Goal: Information Seeking & Learning: Learn about a topic

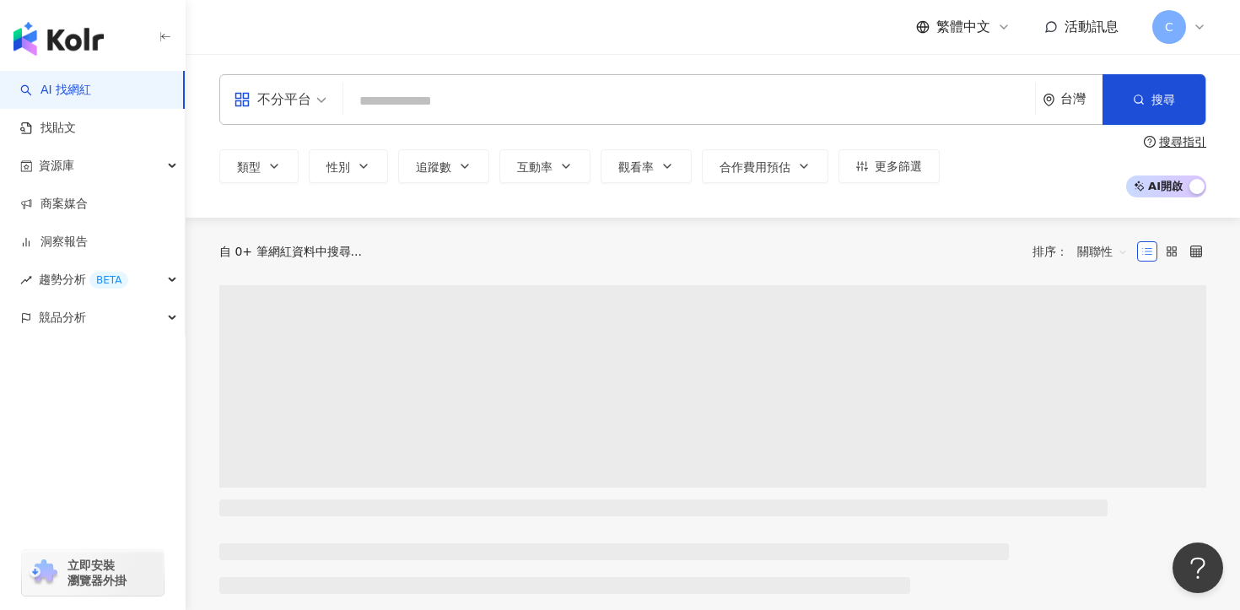
click at [537, 117] on div "不分平台 台灣 搜尋" at bounding box center [712, 99] width 987 height 51
click at [487, 90] on input "search" at bounding box center [689, 101] width 678 height 32
paste input "**********"
type input "**********"
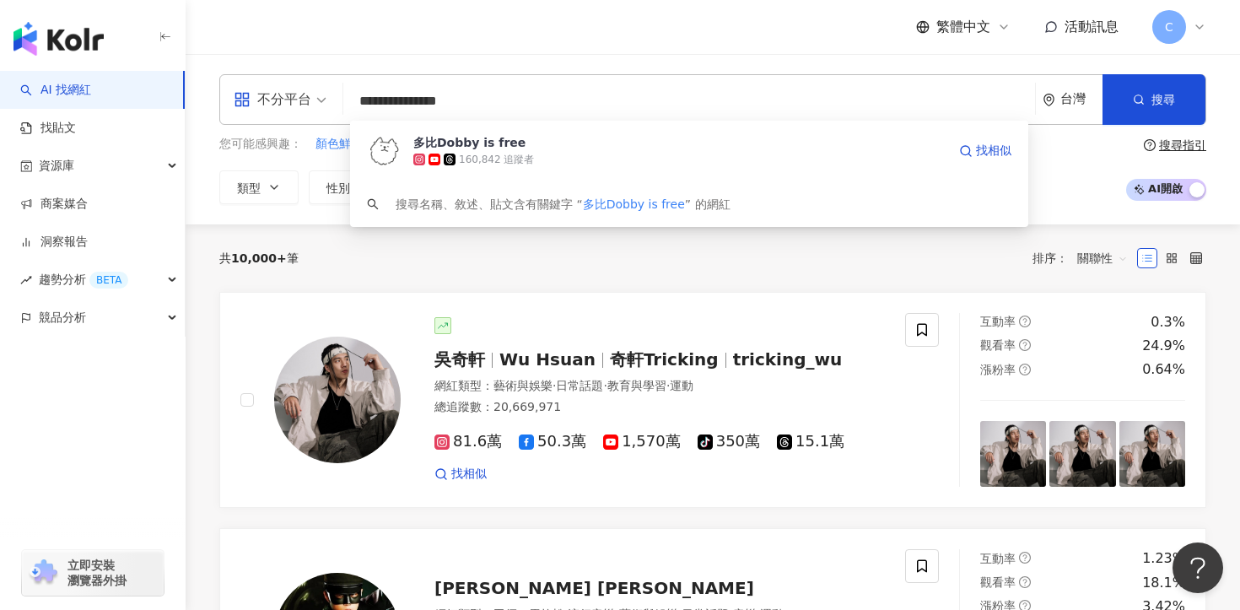
click at [514, 153] on div "160,842 追蹤者" at bounding box center [496, 160] width 75 height 14
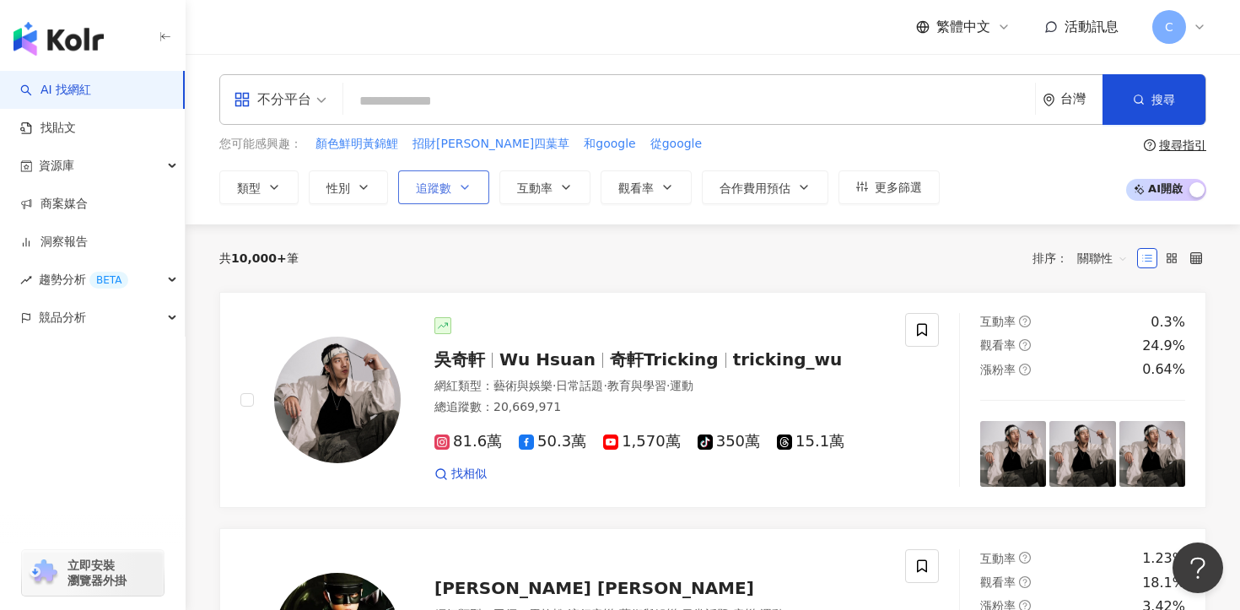
paste input "*******"
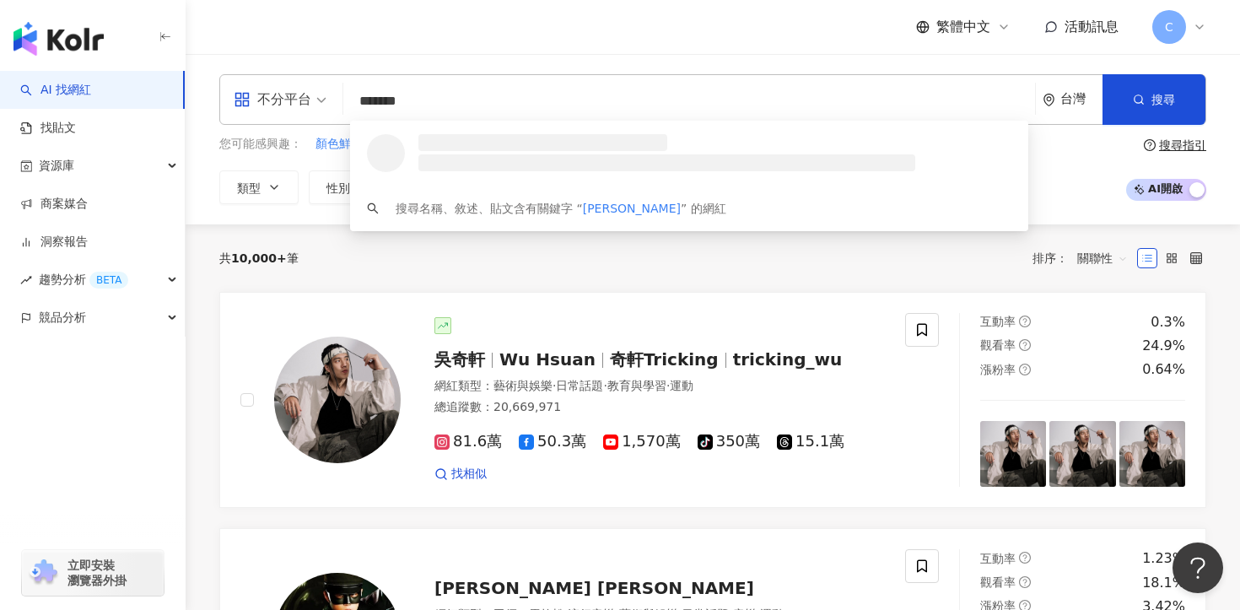
type input "*******"
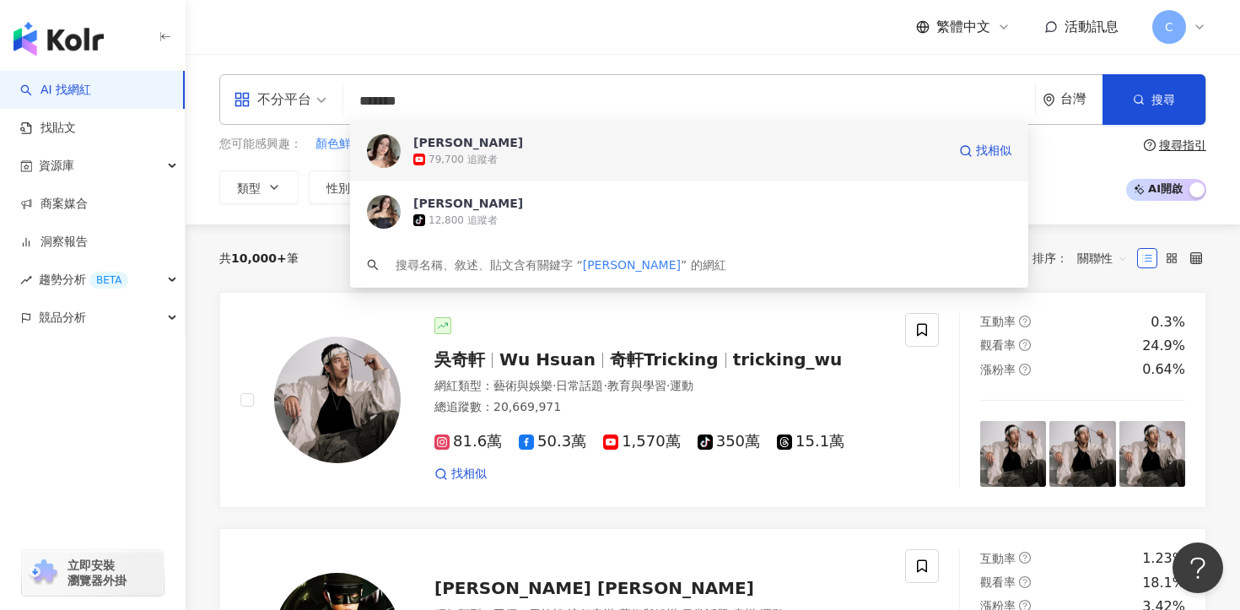
click at [611, 142] on span "薛瑪Xuema" at bounding box center [679, 142] width 533 height 17
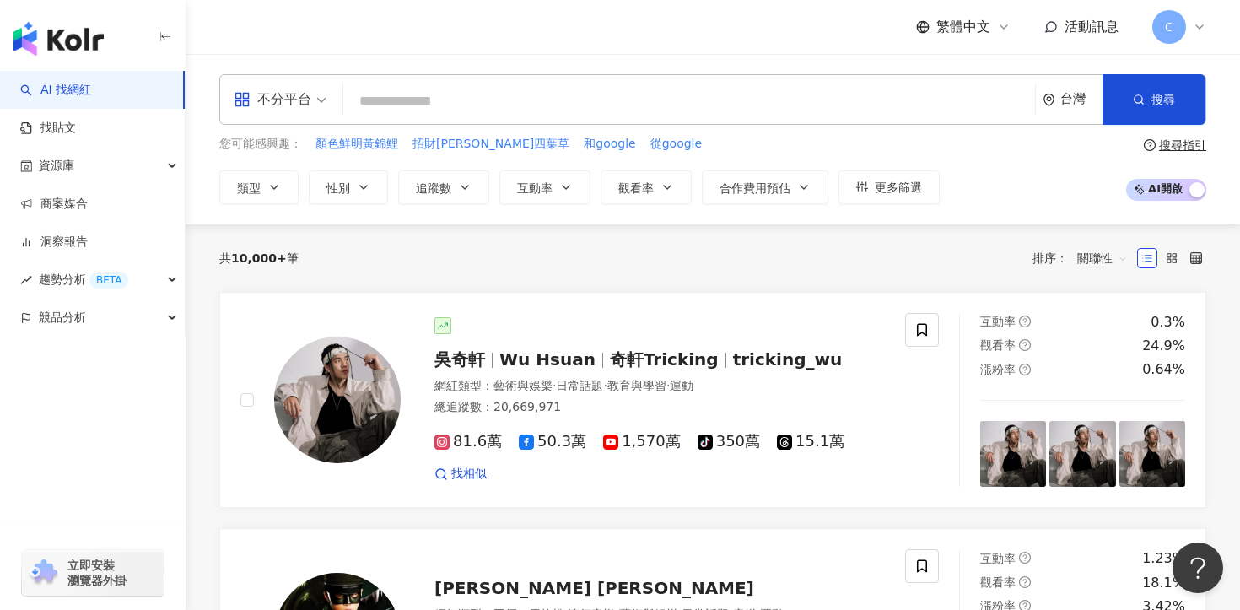
click at [676, 100] on input "search" at bounding box center [689, 101] width 678 height 32
paste input "******"
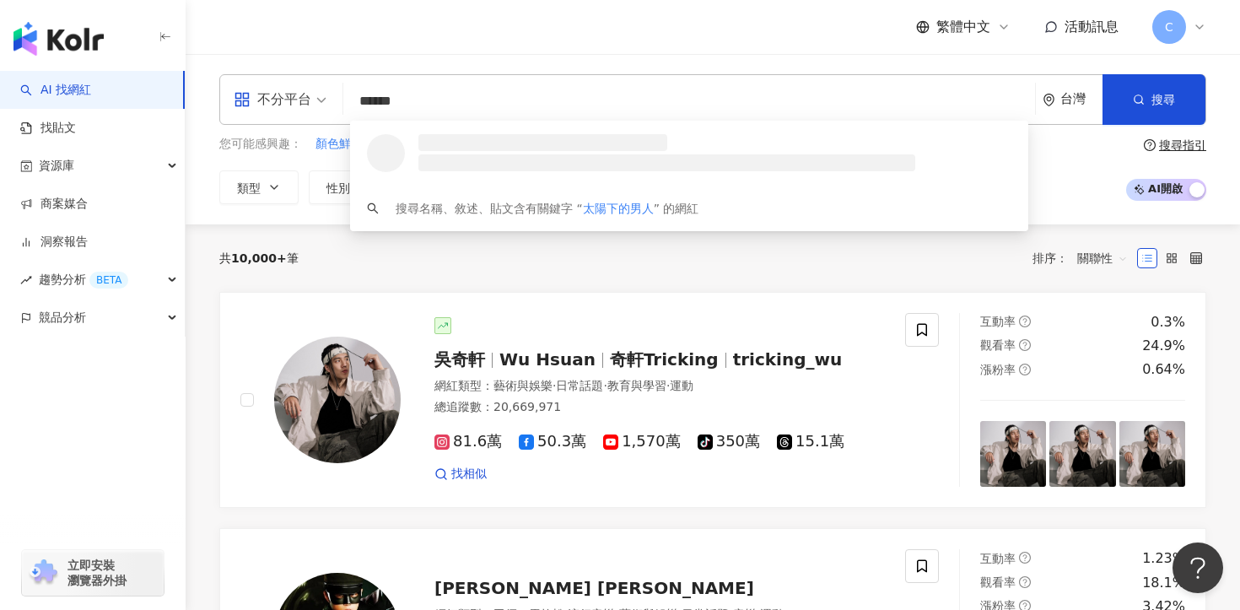
type input "******"
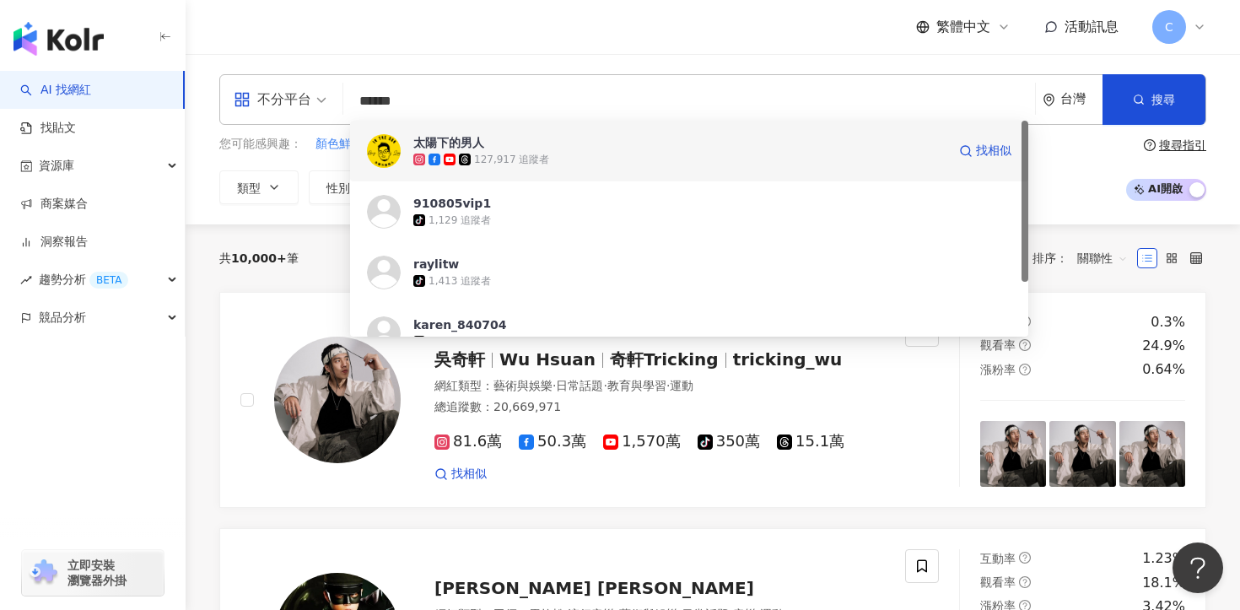
click at [591, 161] on div "127,917 追蹤者" at bounding box center [679, 159] width 533 height 17
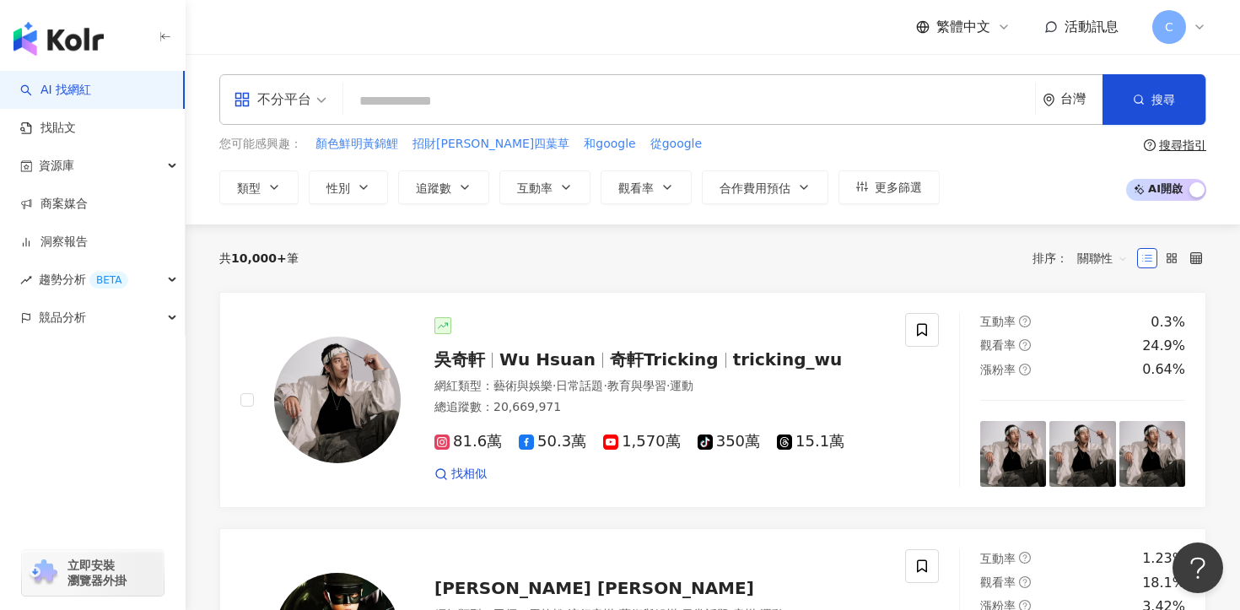
paste input "**********"
type input "**********"
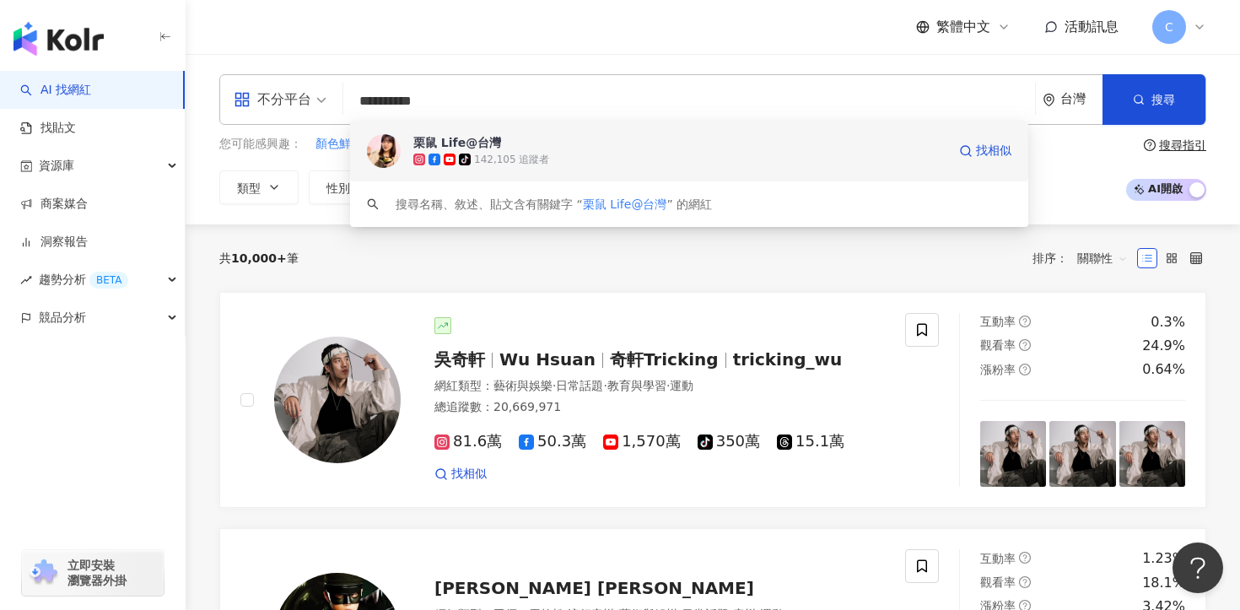
click at [608, 154] on div "tiktok-icon 142,105 追蹤者" at bounding box center [679, 159] width 533 height 17
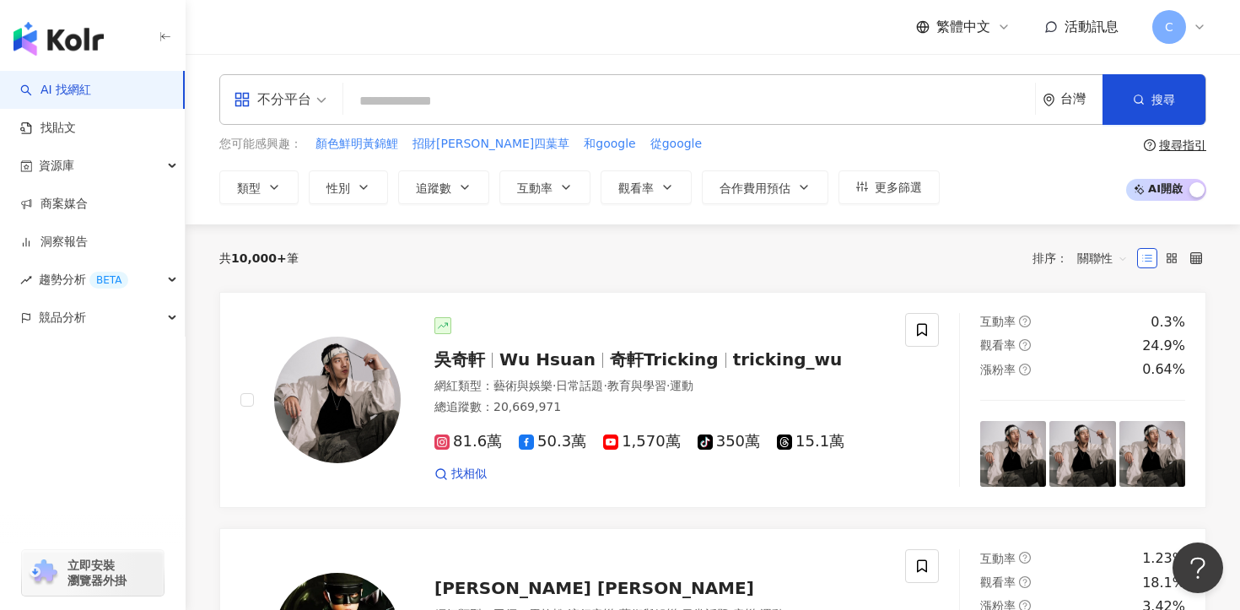
paste input "***"
type input "***"
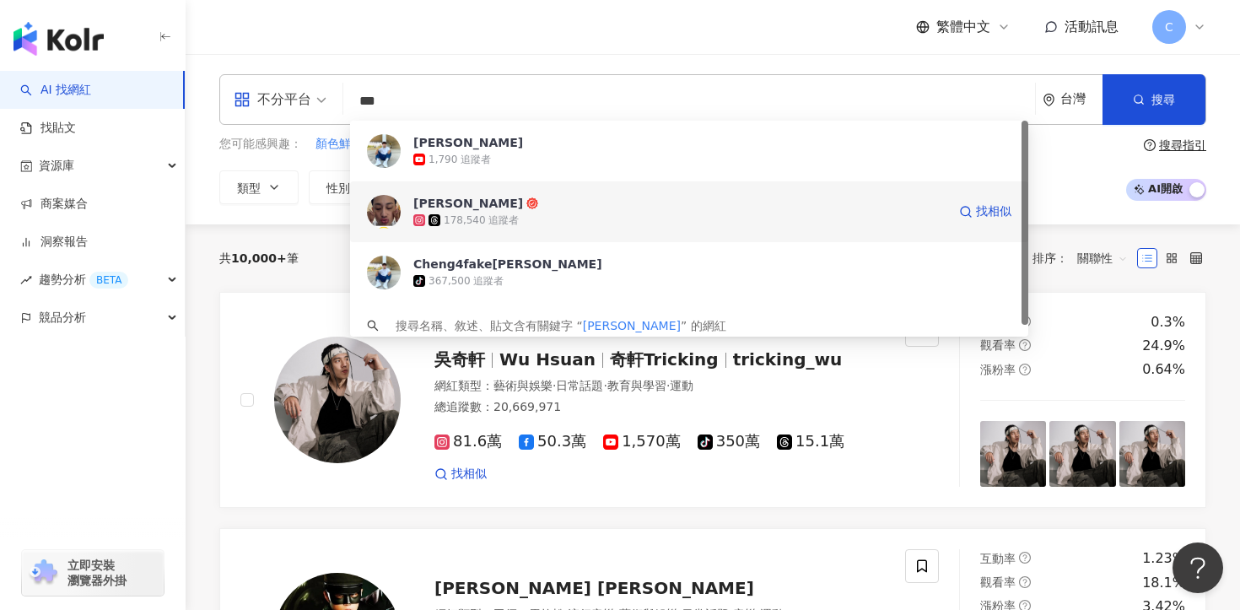
click at [584, 217] on div "178,540 追蹤者" at bounding box center [679, 220] width 533 height 17
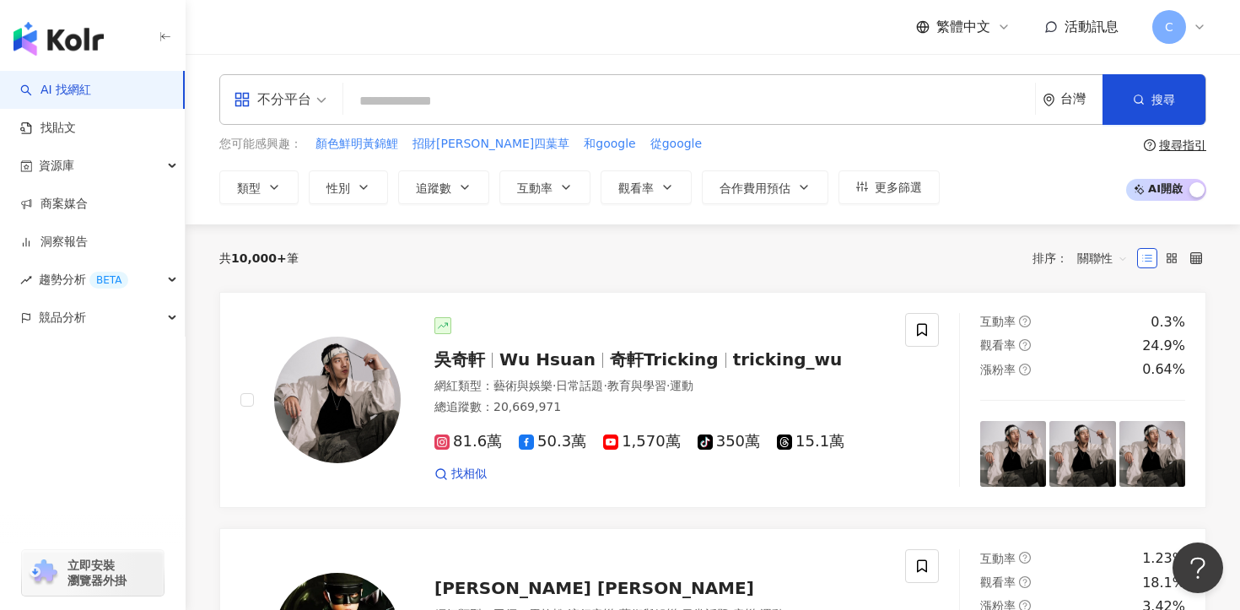
paste input "********"
type input "********"
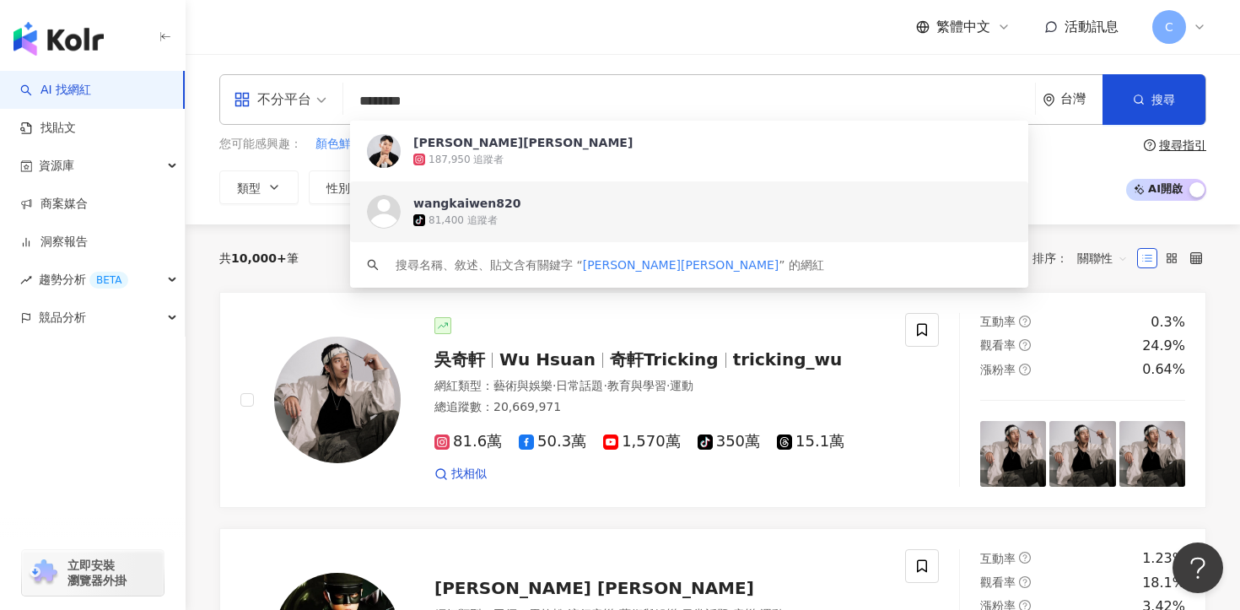
click at [605, 161] on div "187,950 追蹤者" at bounding box center [712, 159] width 598 height 17
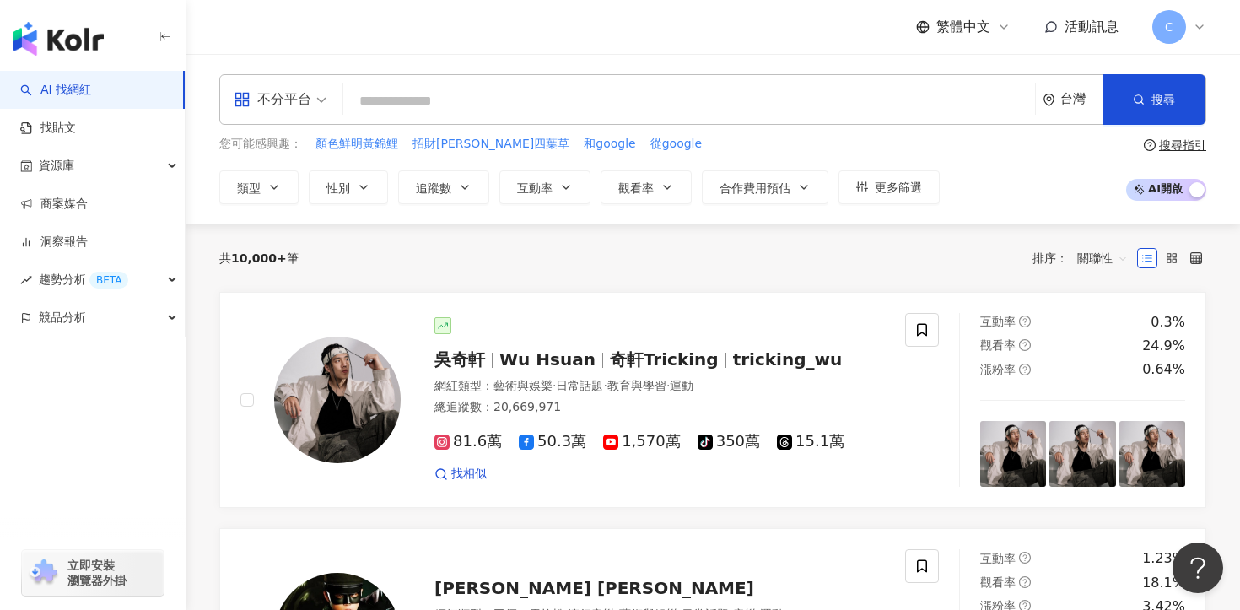
paste input "**"
type input "**"
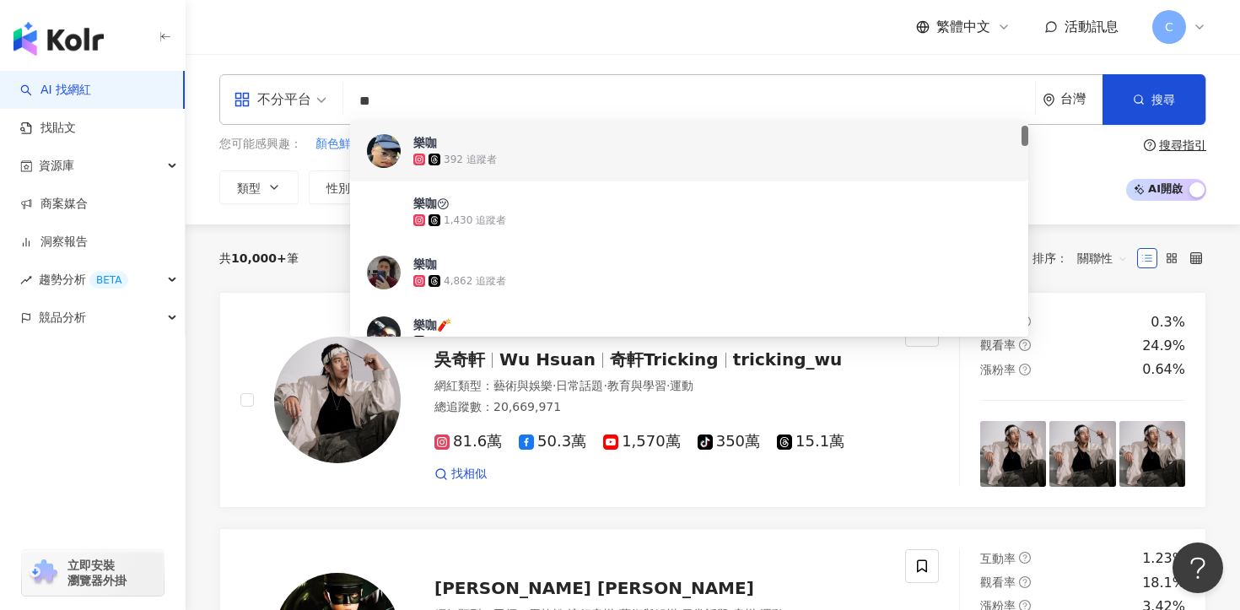
scroll to position [182, 0]
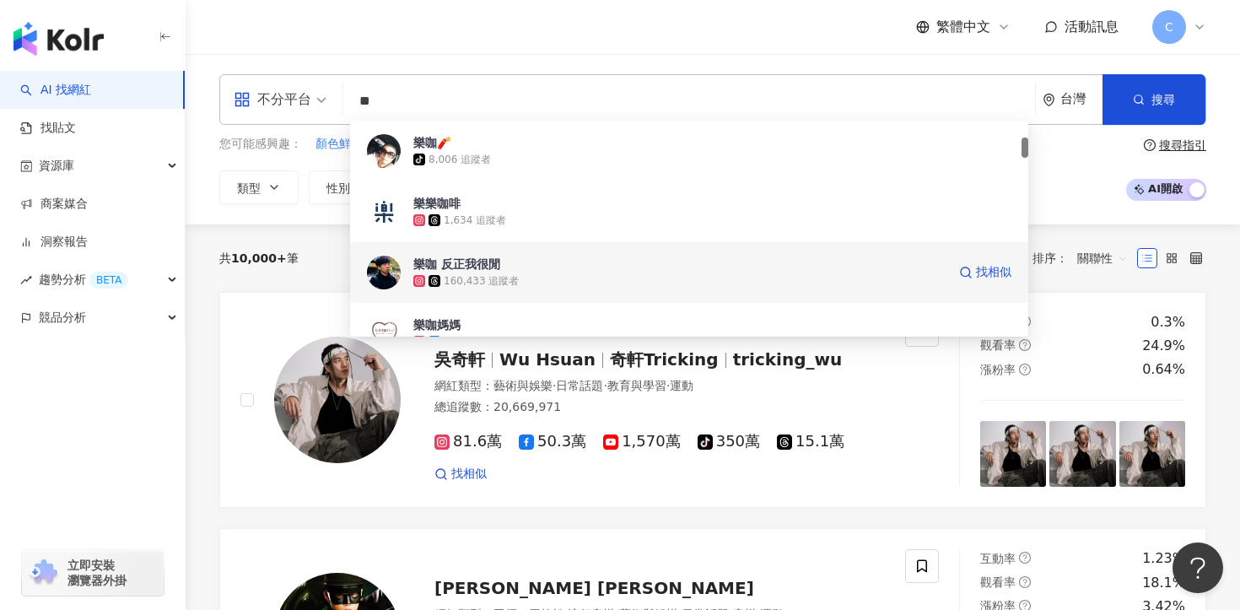
click at [570, 261] on span "樂咖 反正我很閒" at bounding box center [679, 264] width 533 height 17
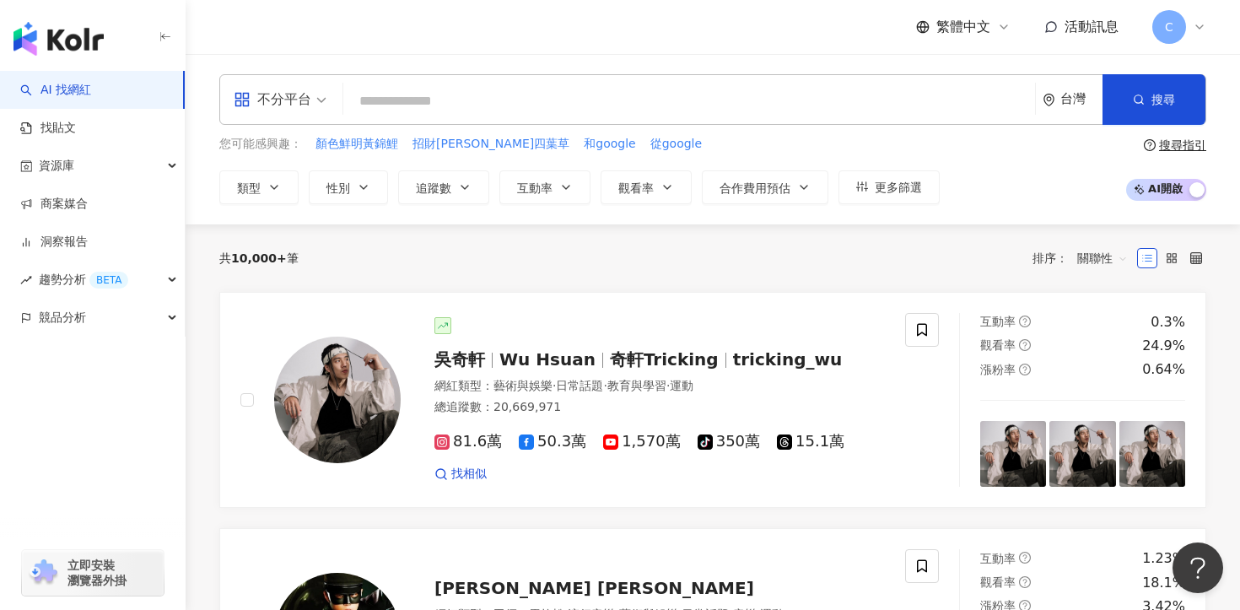
paste input "****"
type input "****"
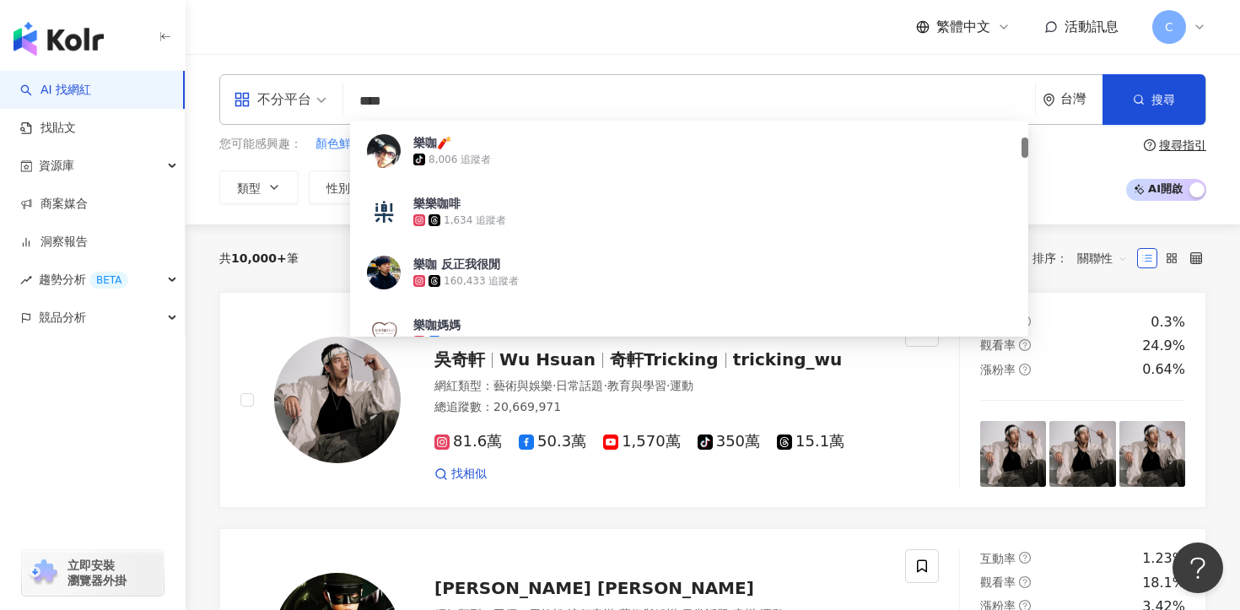
scroll to position [0, 0]
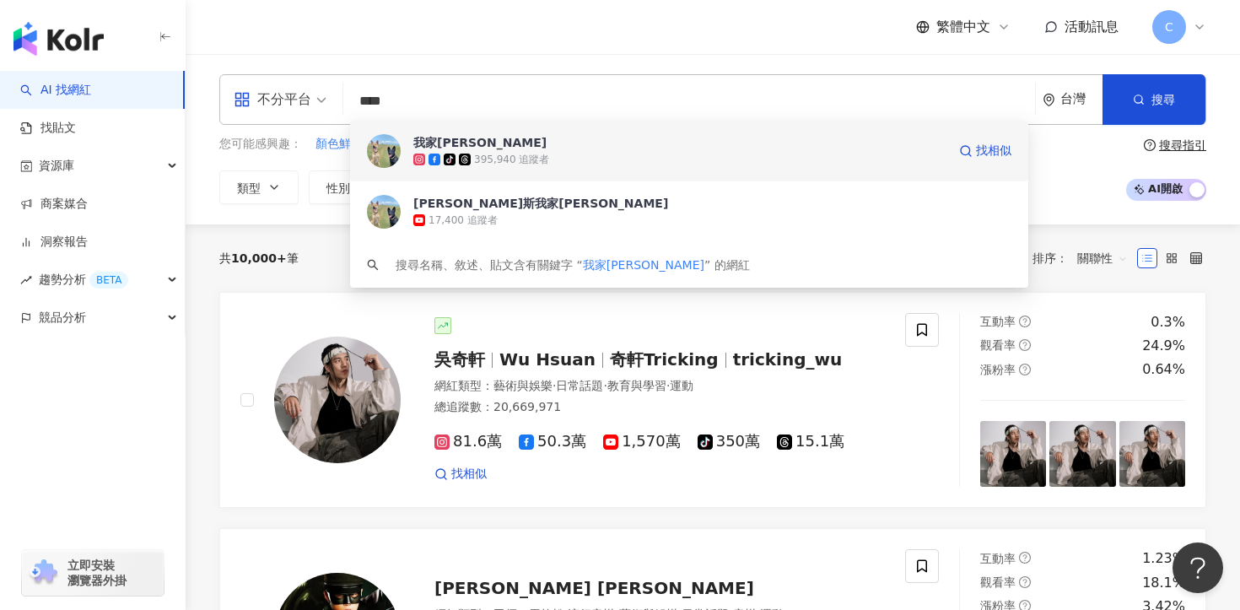
click at [609, 137] on span "我家阿邁" at bounding box center [679, 142] width 533 height 17
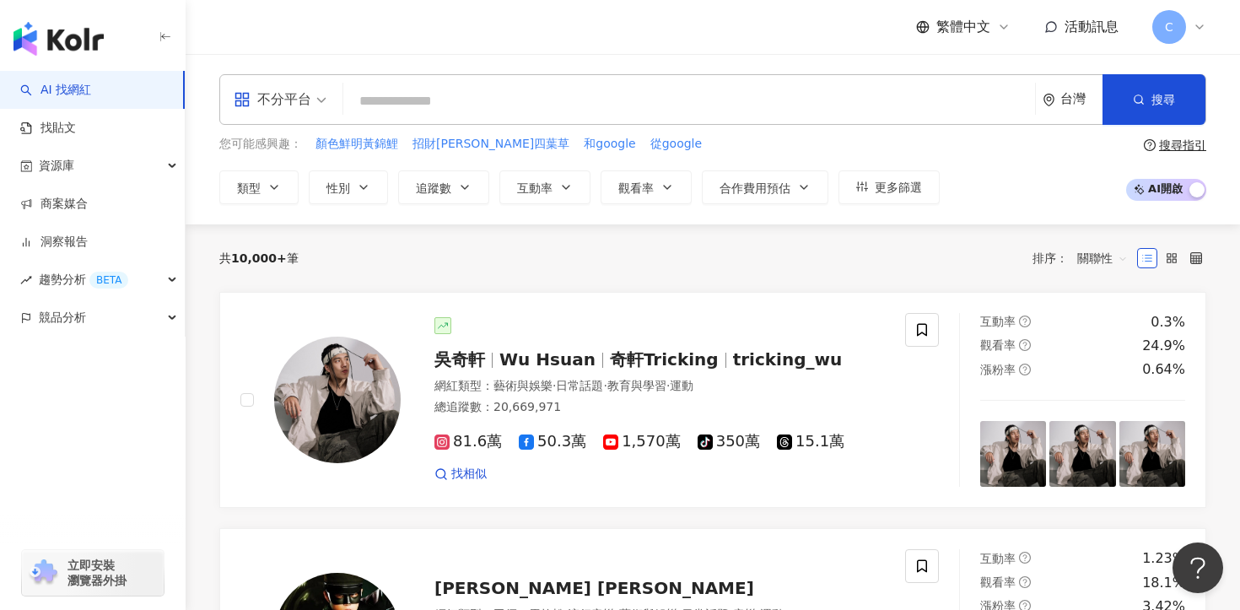
click at [516, 81] on div "不分平台 台灣 搜尋 50664ff0-8017-498c-81f5-aefbf99ac715 我家阿邁 tiktok-icon 395,940 追蹤者 米克…" at bounding box center [712, 99] width 987 height 51
click at [520, 89] on input "search" at bounding box center [689, 101] width 678 height 32
paste input "****"
type input "****"
paste input "**********"
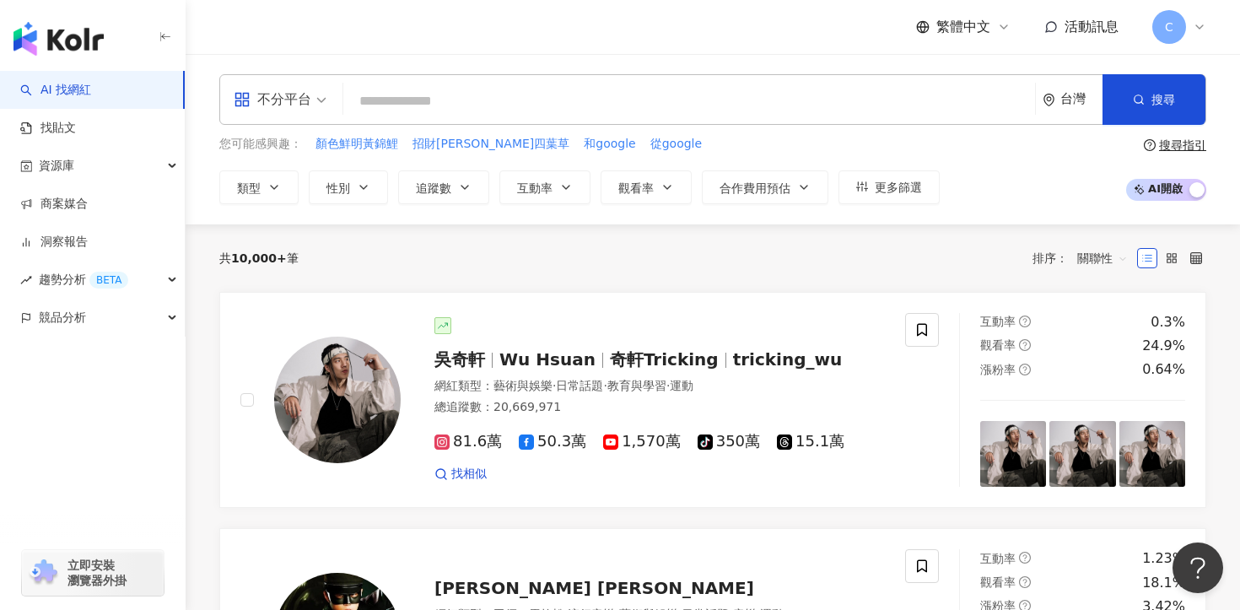
type input "**********"
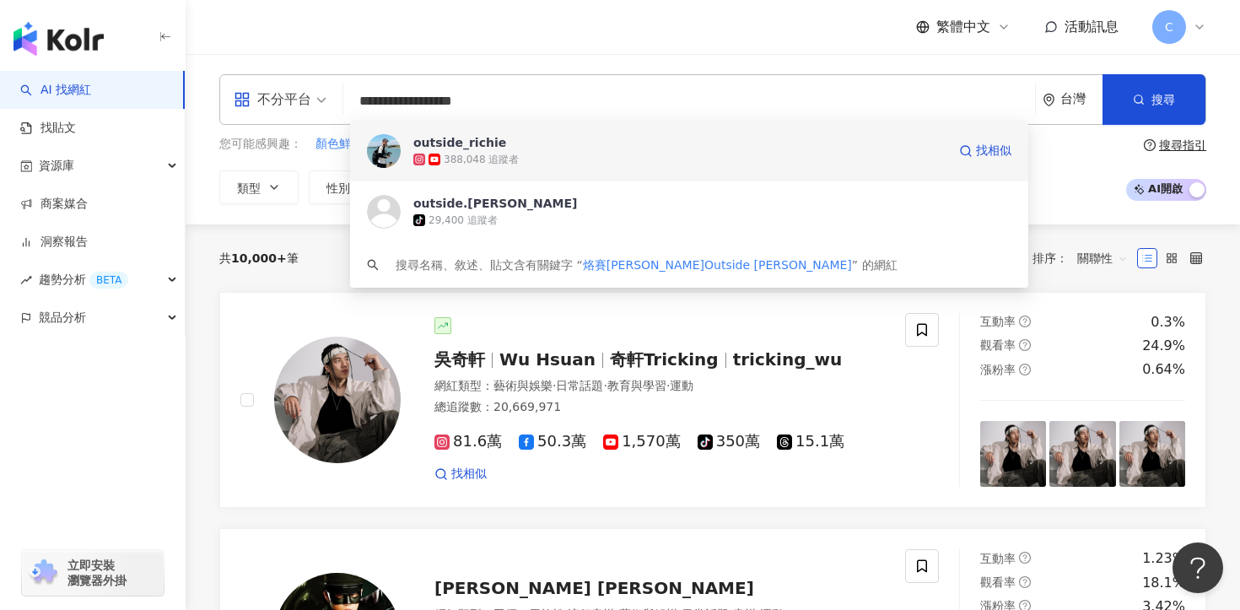
click at [548, 156] on div "388,048 追蹤者" at bounding box center [679, 159] width 533 height 17
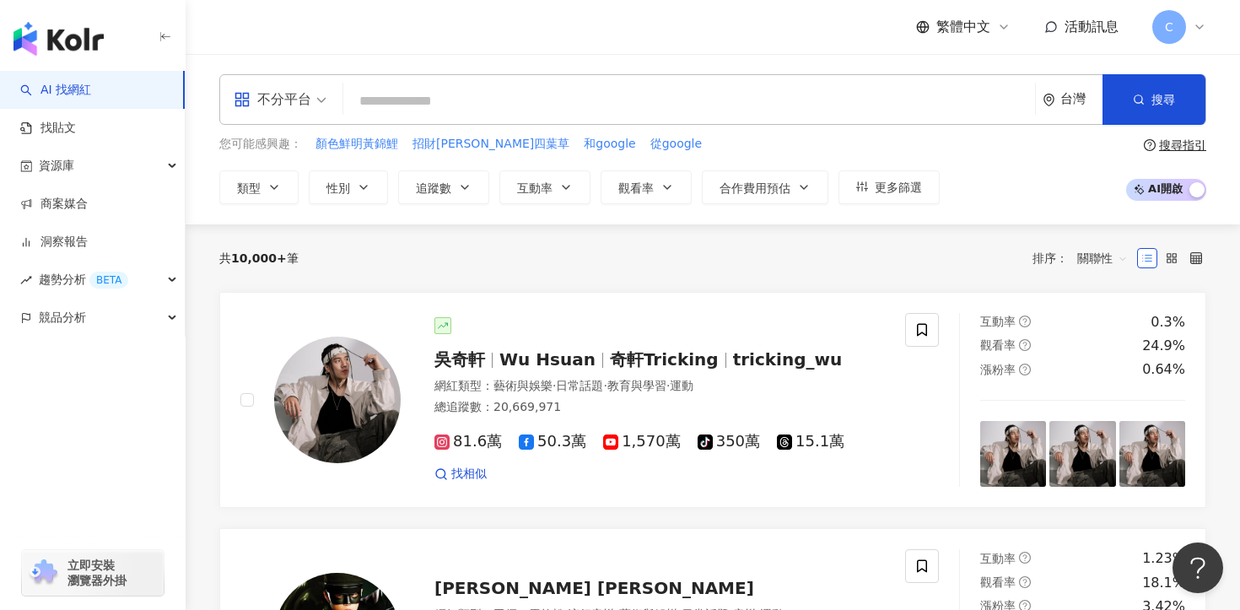
paste input "*********"
type input "*********"
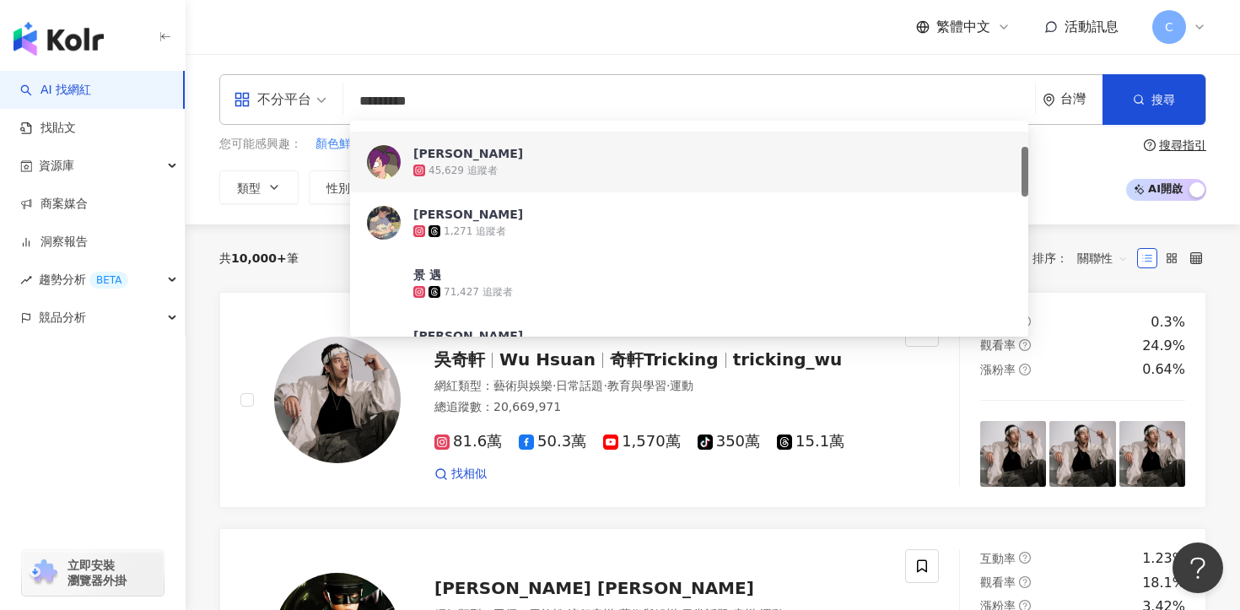
scroll to position [112, 0]
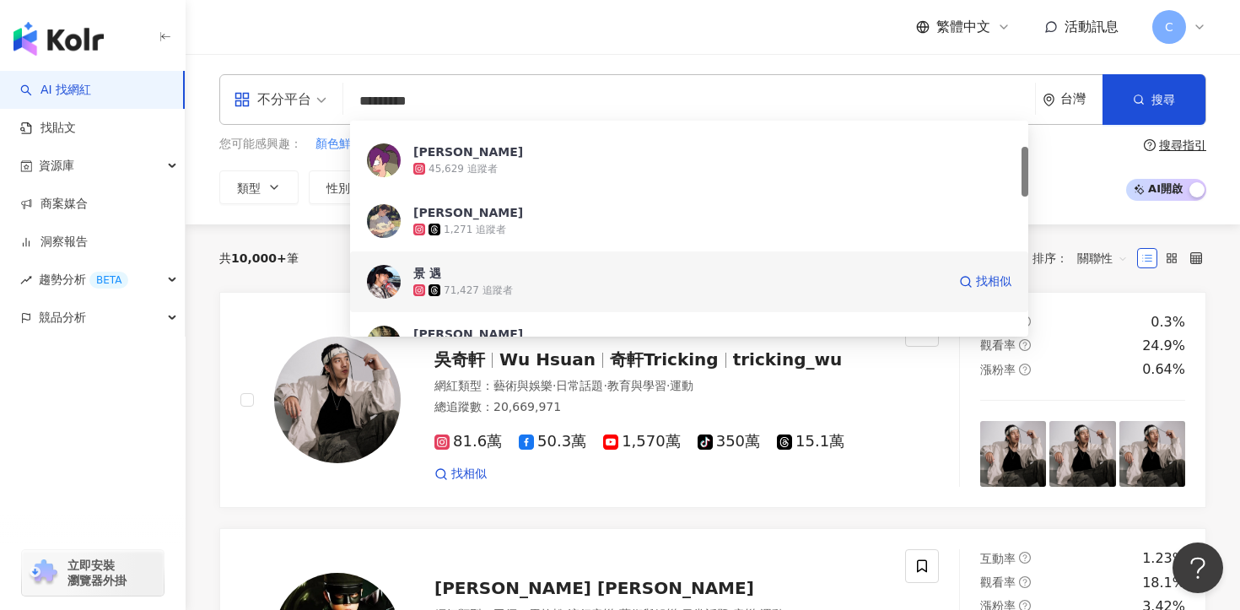
click at [491, 297] on div "71,427 追蹤者" at bounding box center [679, 290] width 533 height 17
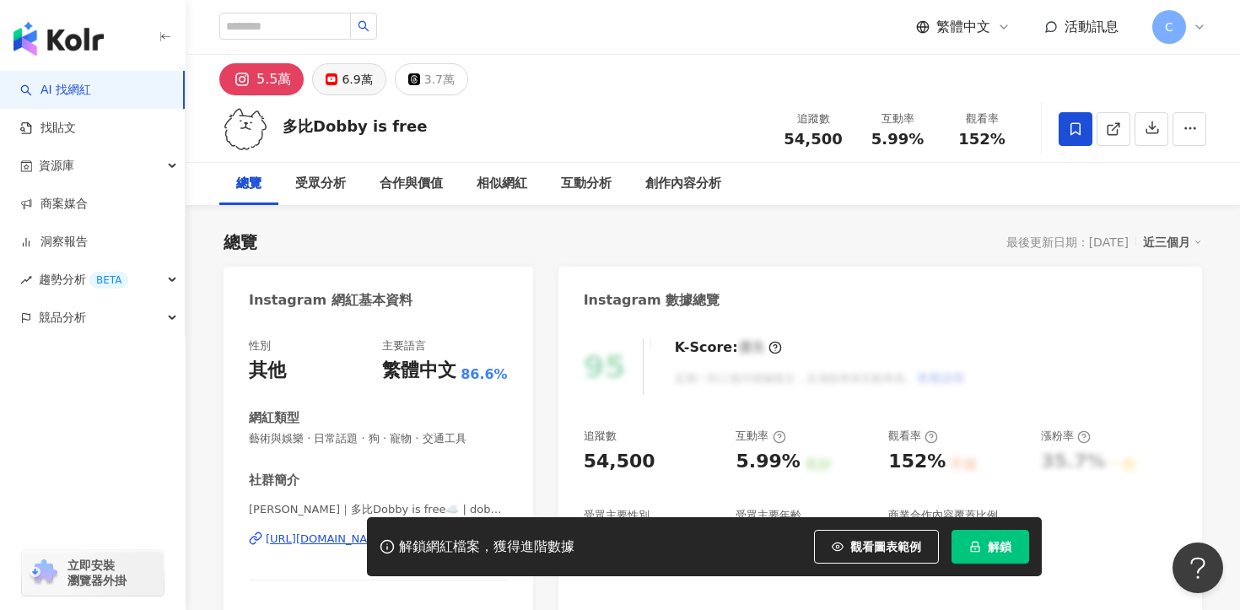
click at [347, 81] on div "6.9萬" at bounding box center [357, 79] width 30 height 24
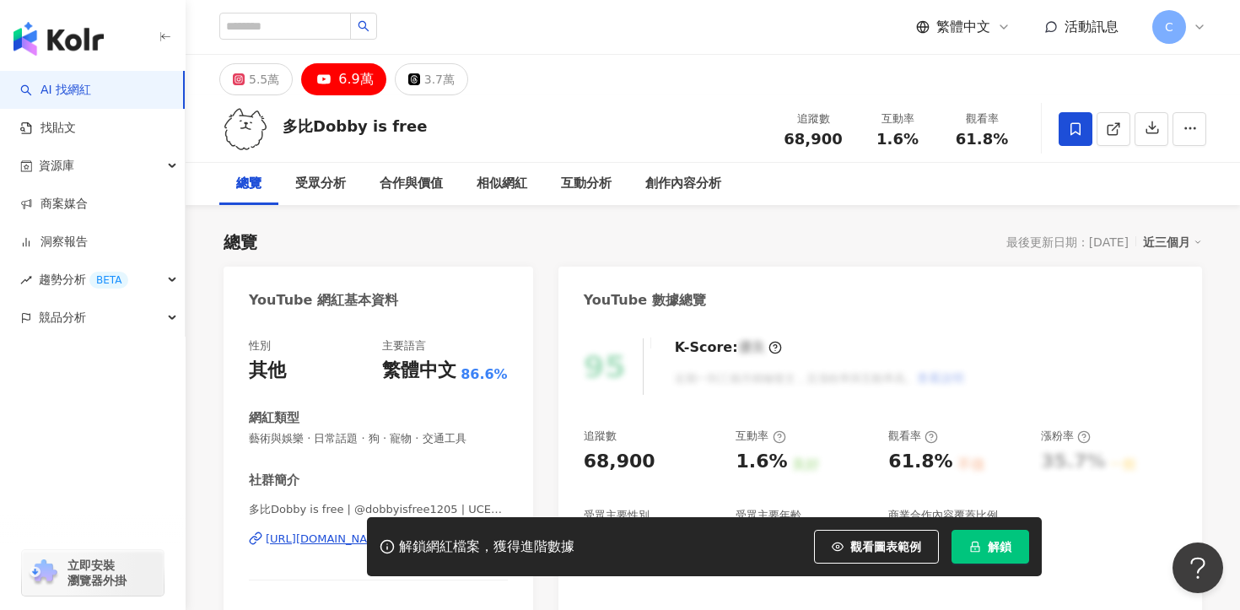
click at [994, 550] on span "解鎖" at bounding box center [1000, 546] width 24 height 13
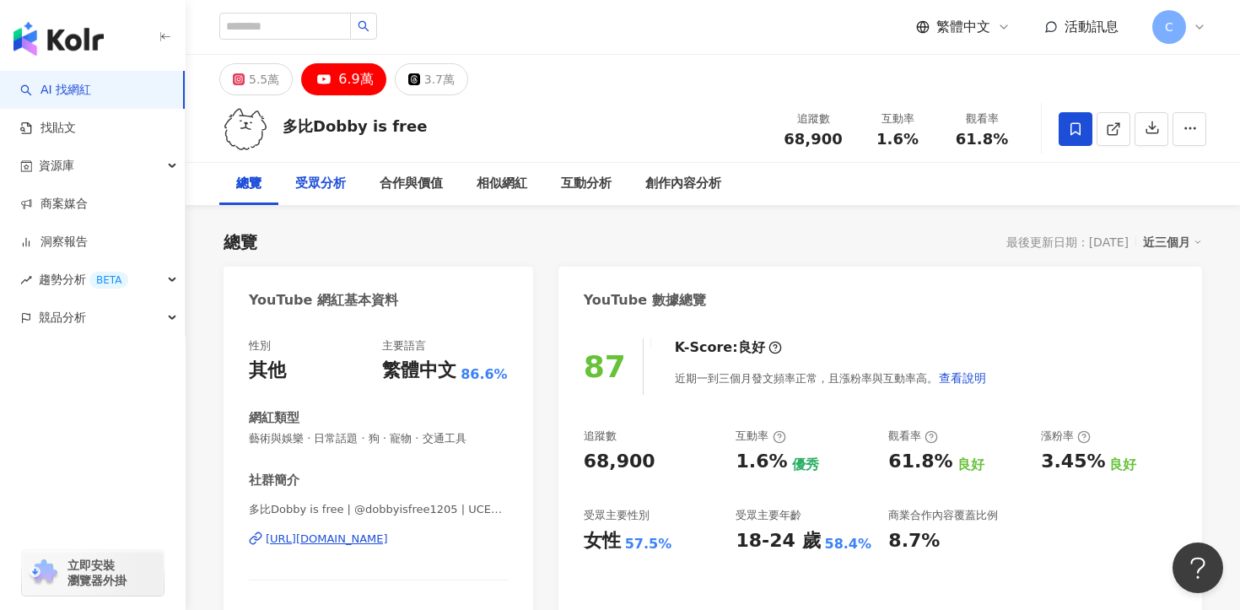
click at [328, 175] on div "受眾分析" at bounding box center [320, 184] width 51 height 20
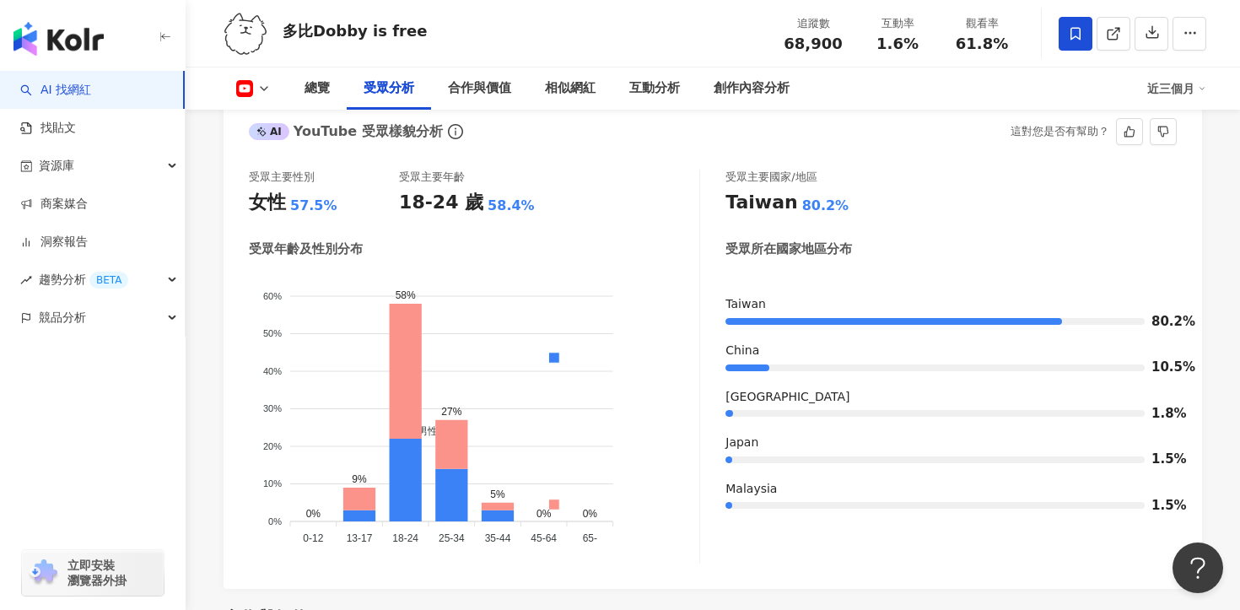
scroll to position [1532, 0]
click at [646, 95] on div "互動分析" at bounding box center [654, 88] width 51 height 20
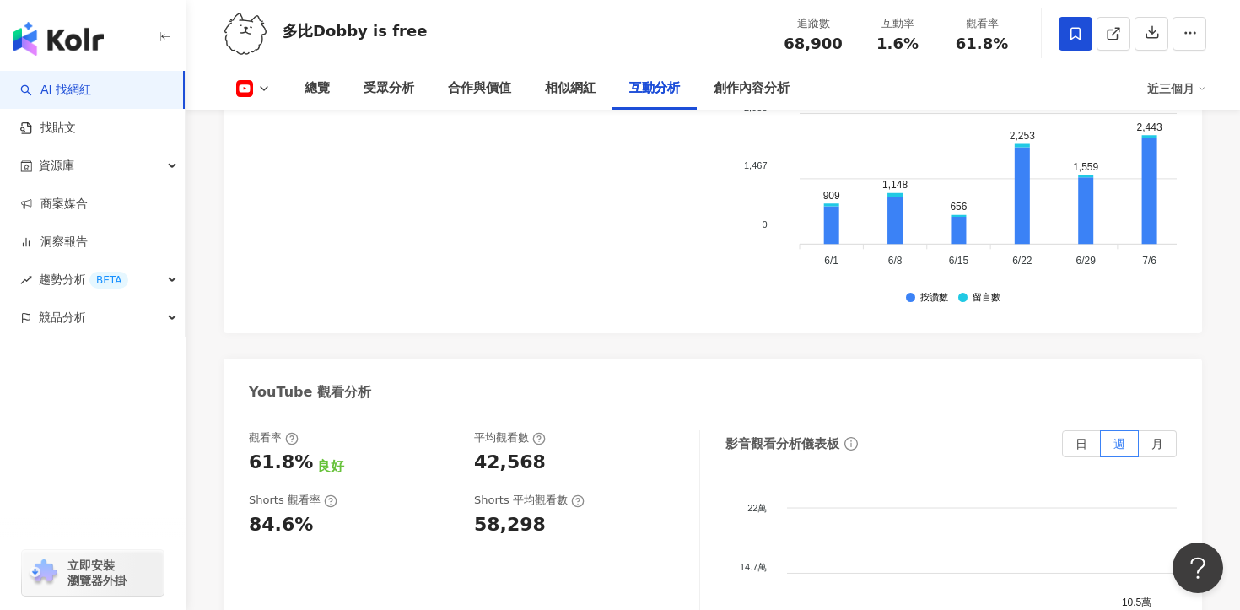
scroll to position [3051, 0]
drag, startPoint x: 540, startPoint y: 360, endPoint x: 471, endPoint y: 360, distance: 68.3
click at [471, 428] on div "觀看率 61.8% 良好 平均觀看數 42,568" at bounding box center [465, 451] width 433 height 46
copy div "42,568"
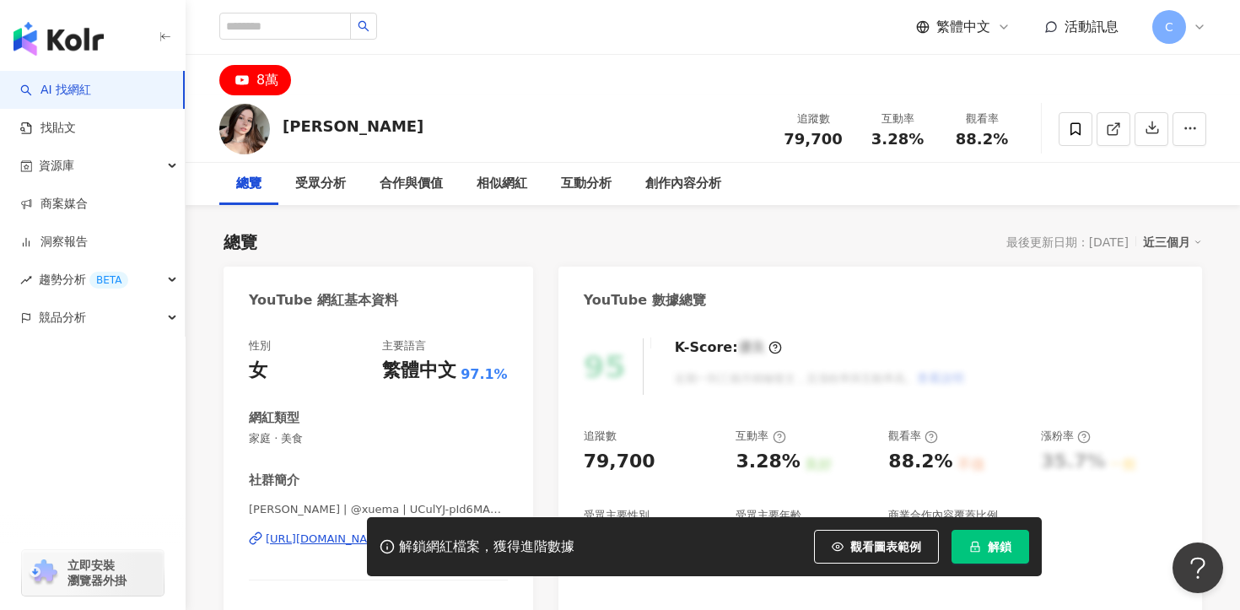
click at [1008, 531] on button "解鎖" at bounding box center [990, 547] width 78 height 34
click at [556, 185] on div "互動分析" at bounding box center [586, 184] width 84 height 42
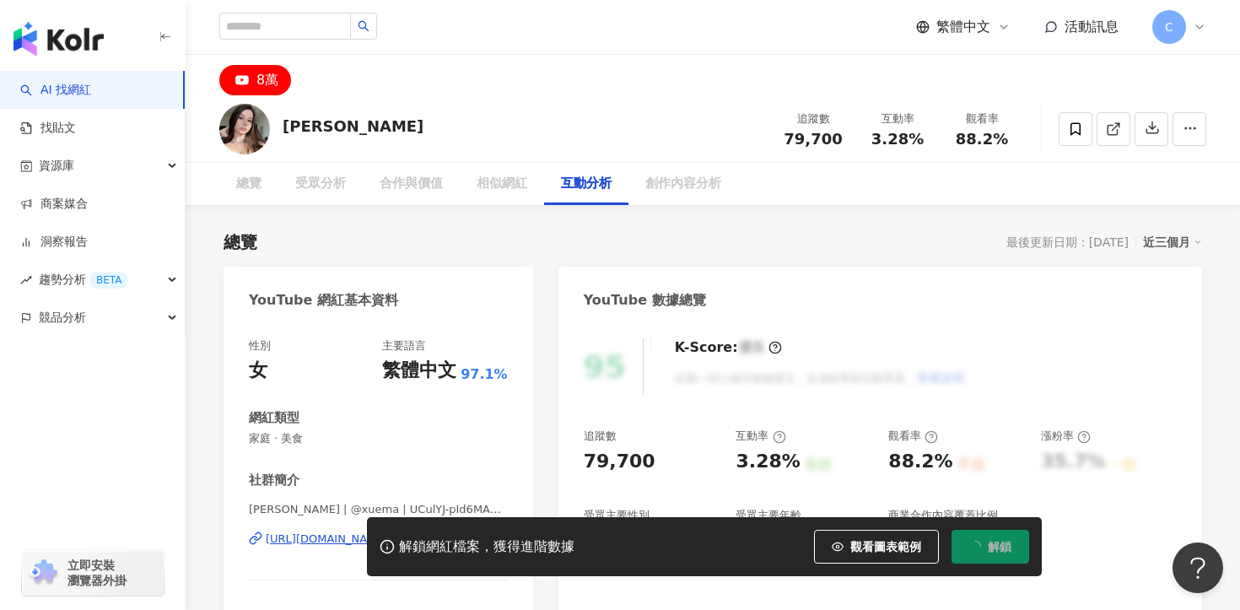
scroll to position [2775, 0]
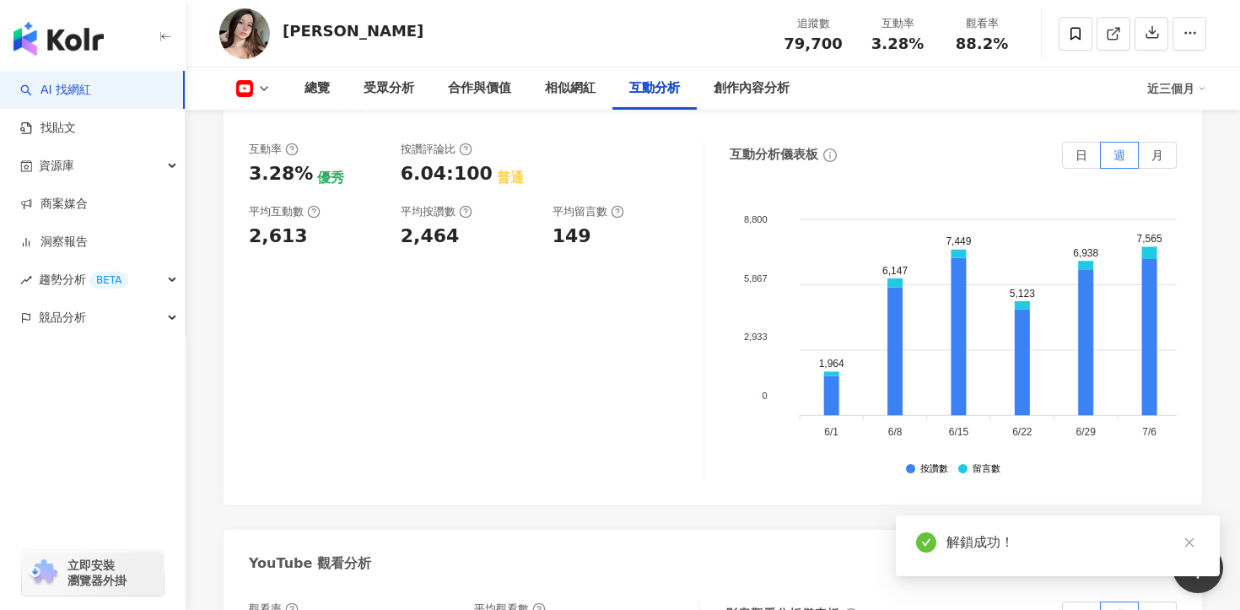
scroll to position [2554, 0]
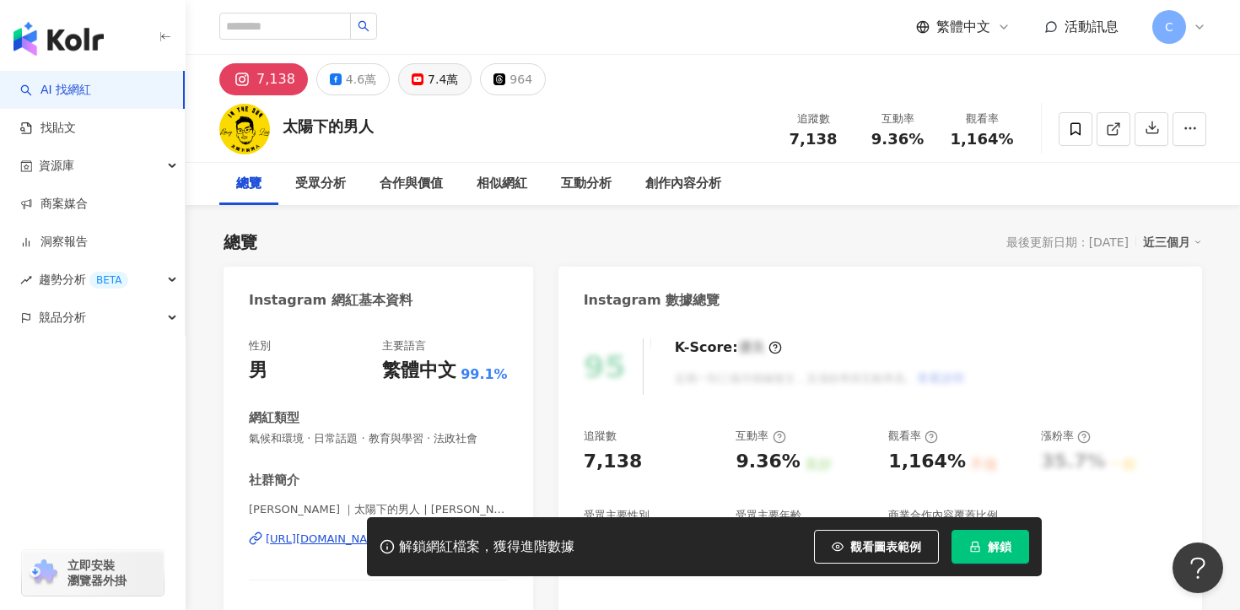
click at [428, 80] on div "7.4萬" at bounding box center [443, 79] width 30 height 24
click at [983, 541] on button "解鎖" at bounding box center [990, 547] width 78 height 34
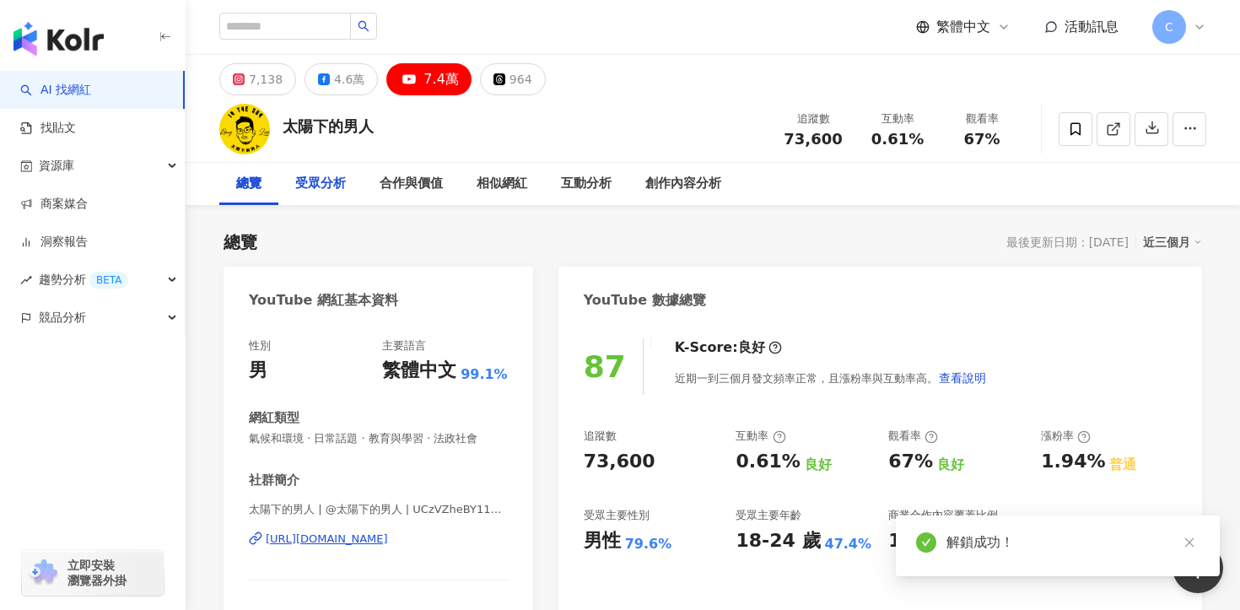
click at [315, 186] on div "受眾分析" at bounding box center [320, 184] width 51 height 20
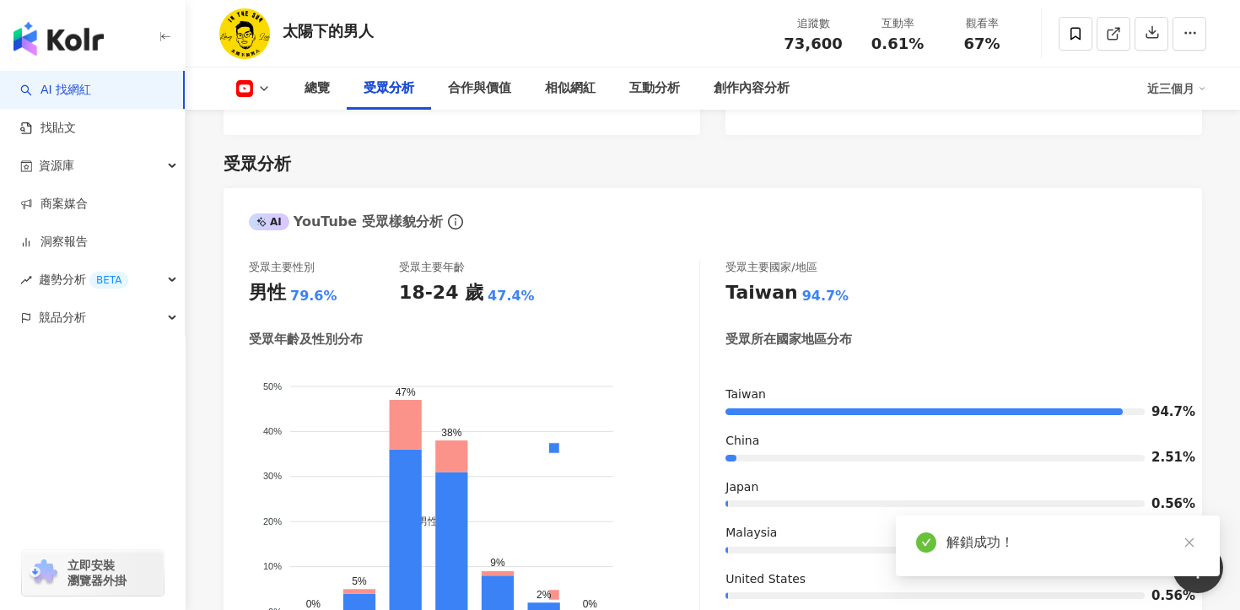
scroll to position [1543, 0]
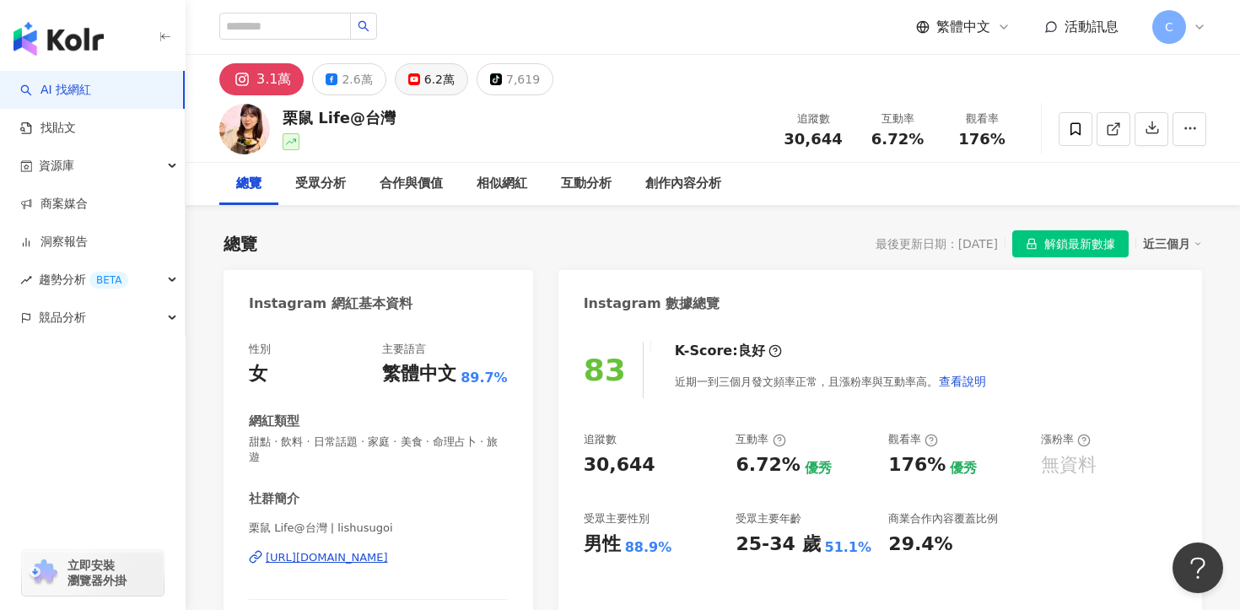
click at [430, 75] on div "6.2萬" at bounding box center [439, 79] width 30 height 24
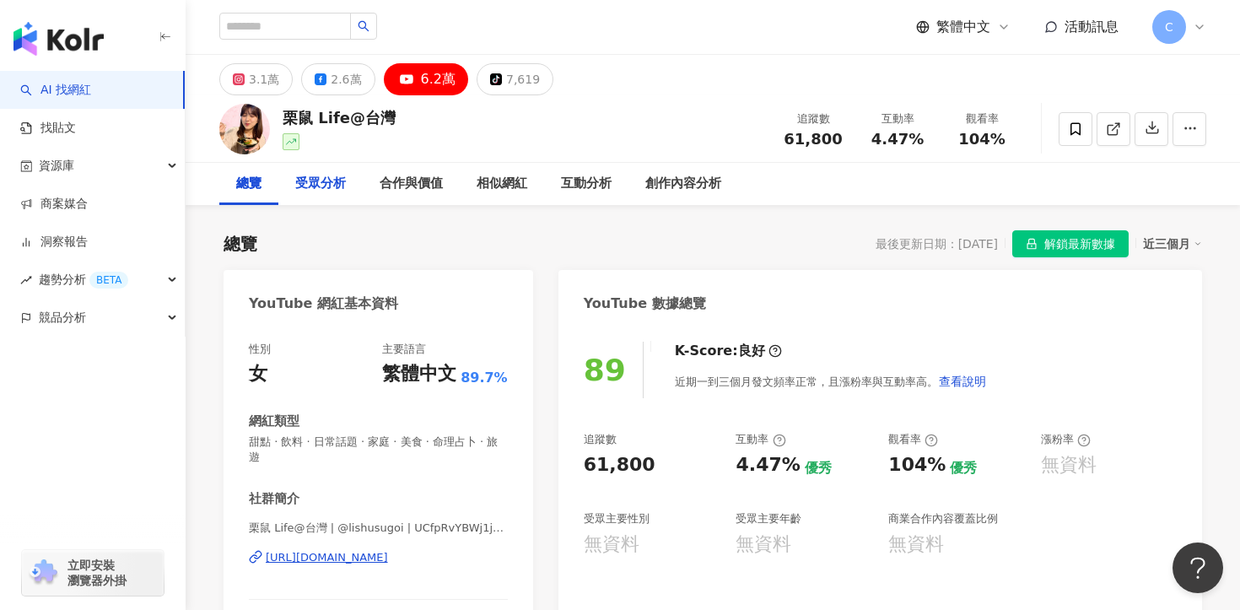
drag, startPoint x: 321, startPoint y: 175, endPoint x: 467, endPoint y: 261, distance: 169.4
click at [321, 175] on div "受眾分析" at bounding box center [320, 184] width 51 height 20
click at [388, 550] on div "https://www.youtube.com/channel/UCfpRvYBWj1jwjXrKhs3abPg" at bounding box center [327, 557] width 122 height 15
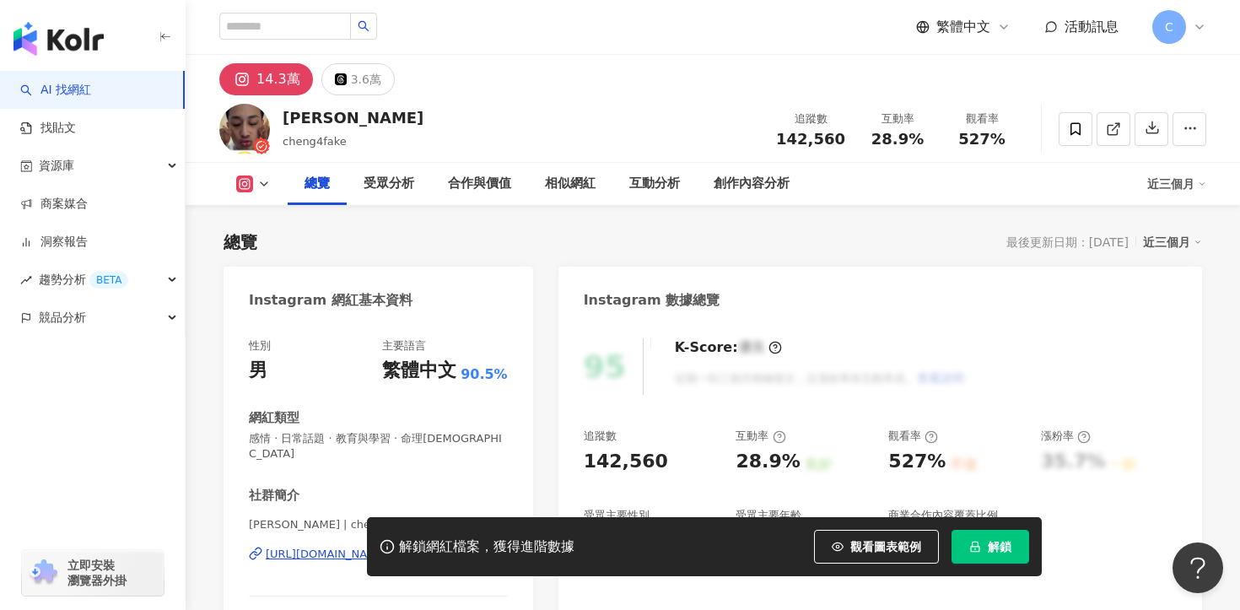
scroll to position [165, 0]
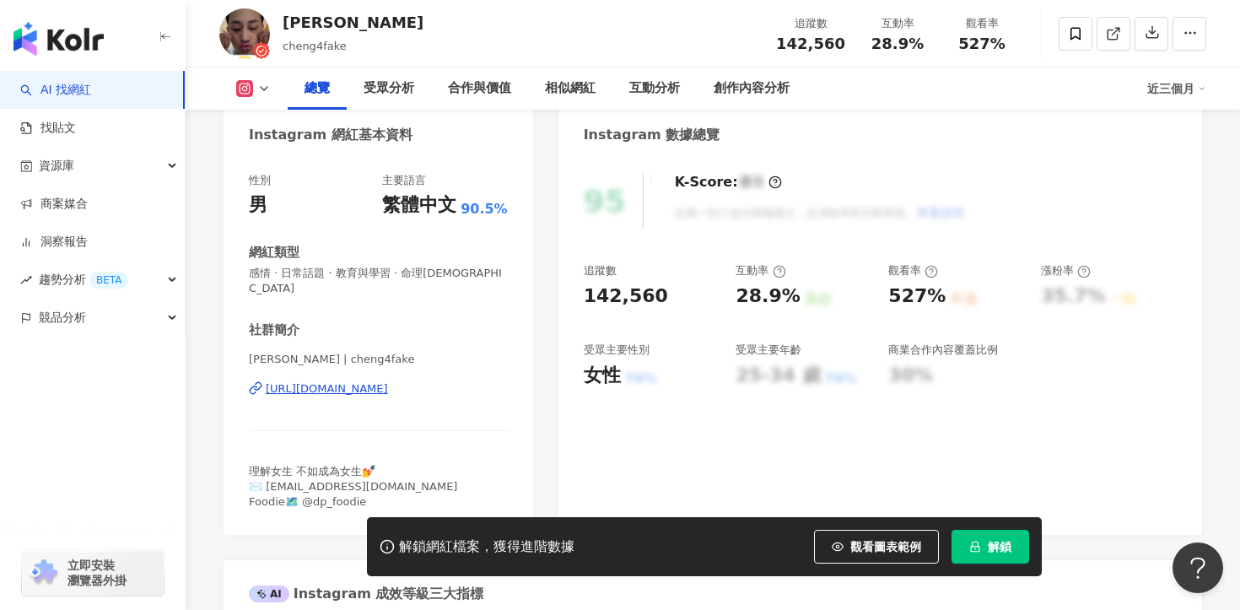
click at [388, 381] on div "[URL][DOMAIN_NAME]" at bounding box center [327, 388] width 122 height 15
click at [966, 544] on button "解鎖" at bounding box center [990, 547] width 78 height 34
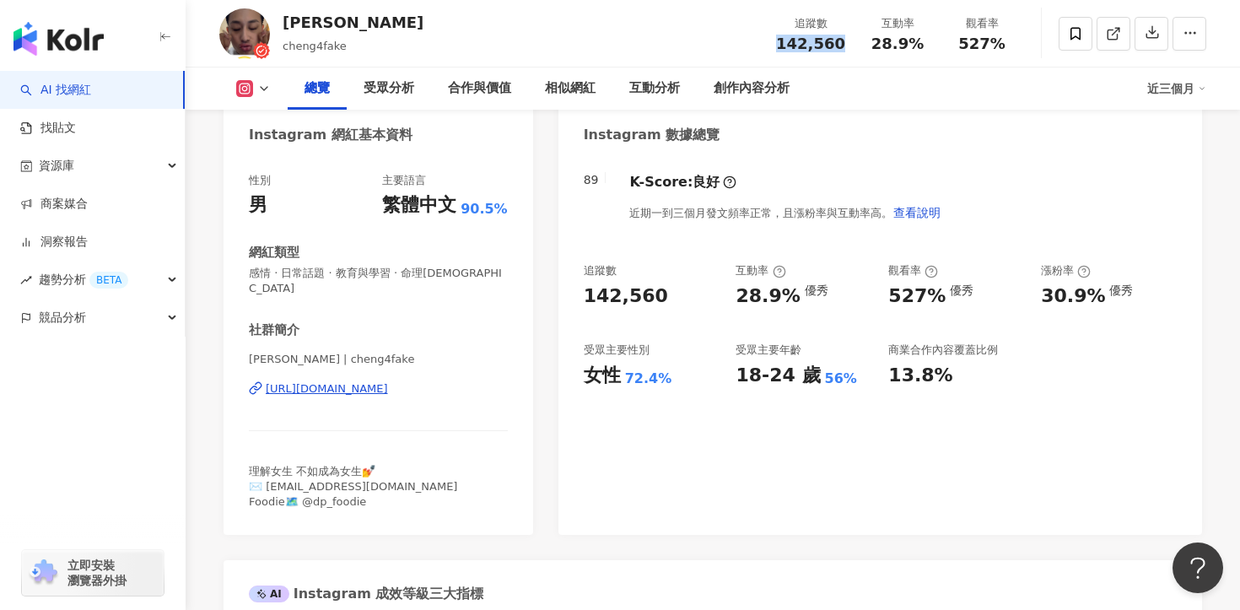
drag, startPoint x: 787, startPoint y: 35, endPoint x: 848, endPoint y: 46, distance: 61.6
click at [848, 46] on div "追蹤數 142,560" at bounding box center [810, 33] width 89 height 36
copy span "142,560"
drag, startPoint x: 872, startPoint y: 37, endPoint x: 925, endPoint y: 37, distance: 53.1
click at [925, 37] on div "28.9%" at bounding box center [897, 43] width 64 height 17
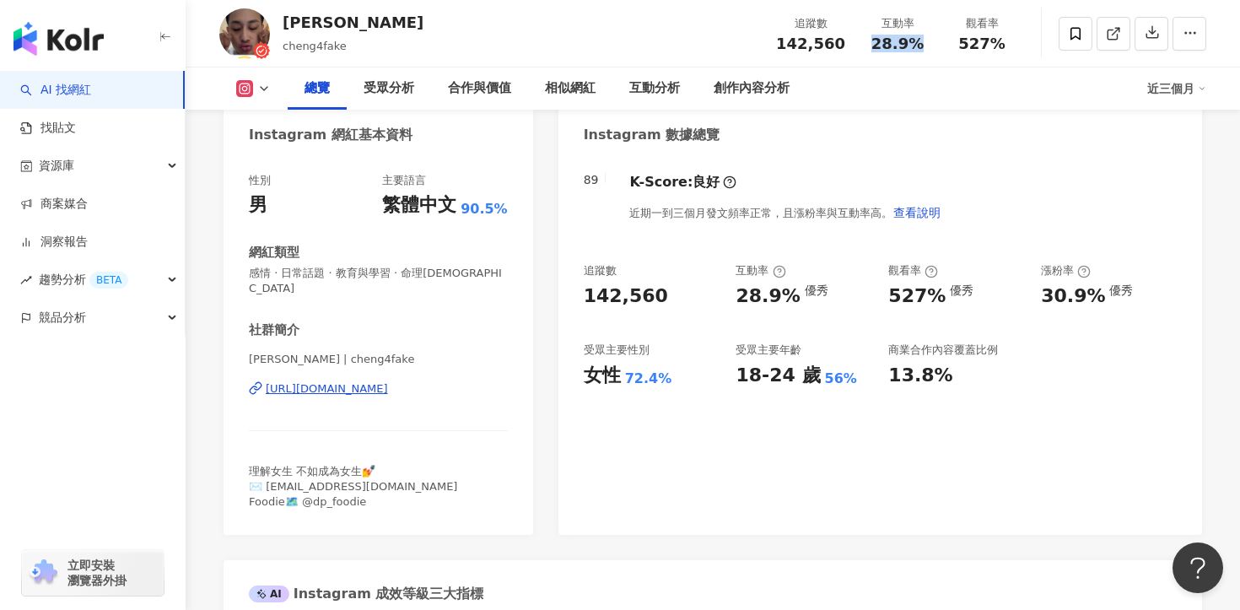
copy span "28.9%"
click at [405, 85] on div "受眾分析" at bounding box center [388, 88] width 51 height 20
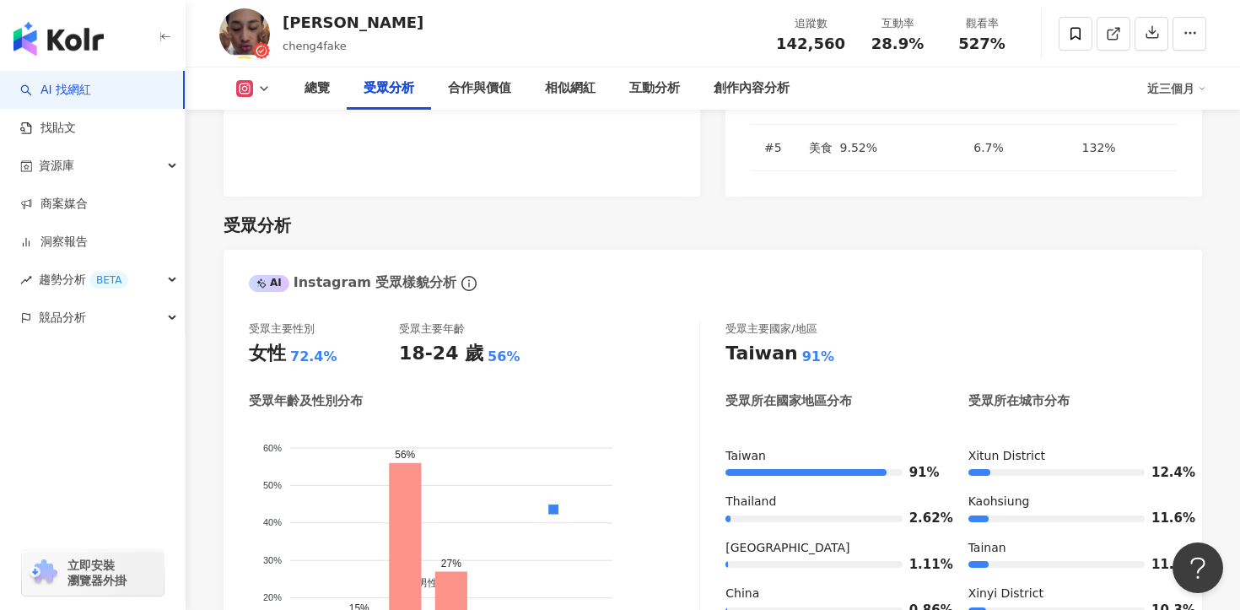
scroll to position [1510, 0]
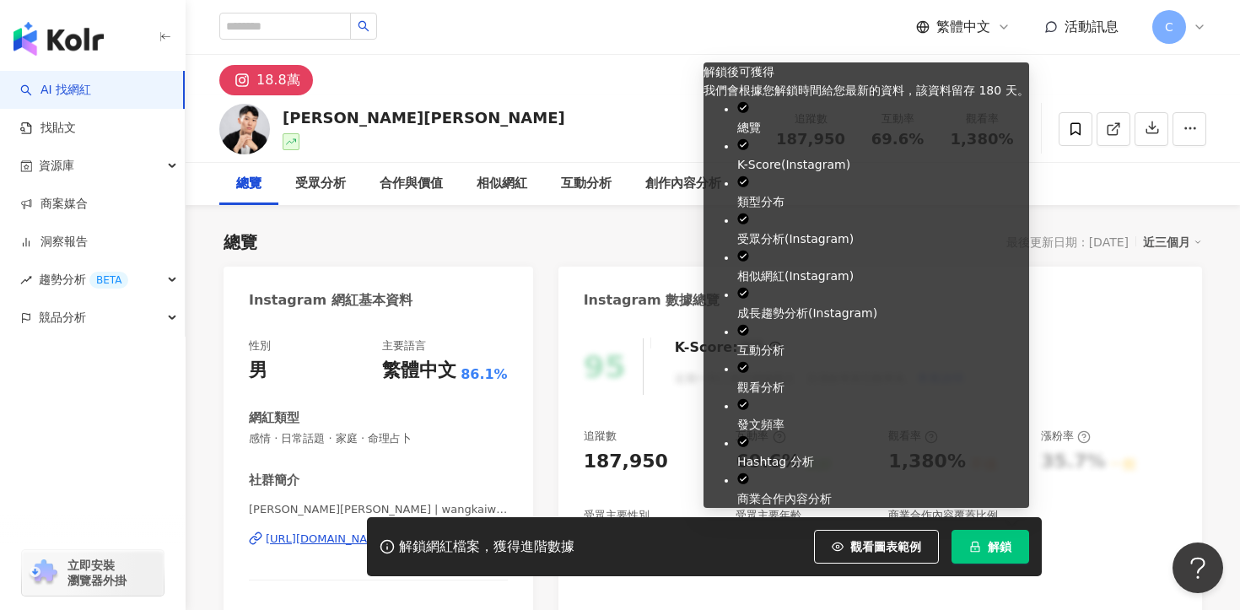
click at [989, 558] on button "解鎖" at bounding box center [990, 547] width 78 height 34
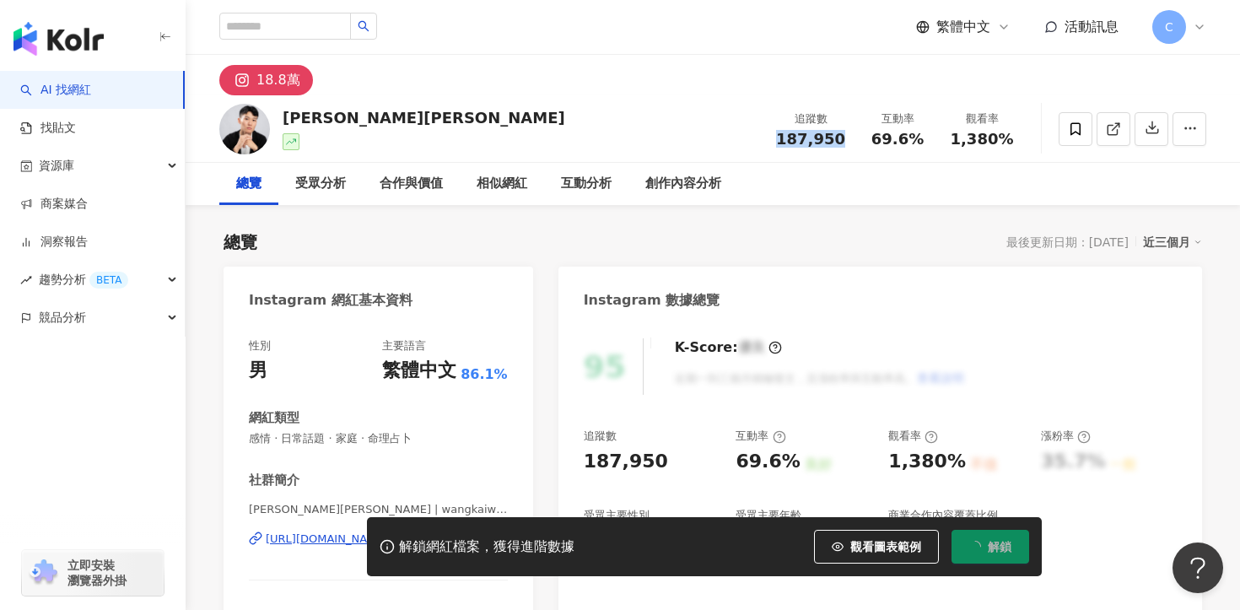
drag, startPoint x: 783, startPoint y: 137, endPoint x: 847, endPoint y: 136, distance: 64.1
click at [848, 137] on div "追蹤數 187,950" at bounding box center [810, 128] width 89 height 36
copy span "187,950"
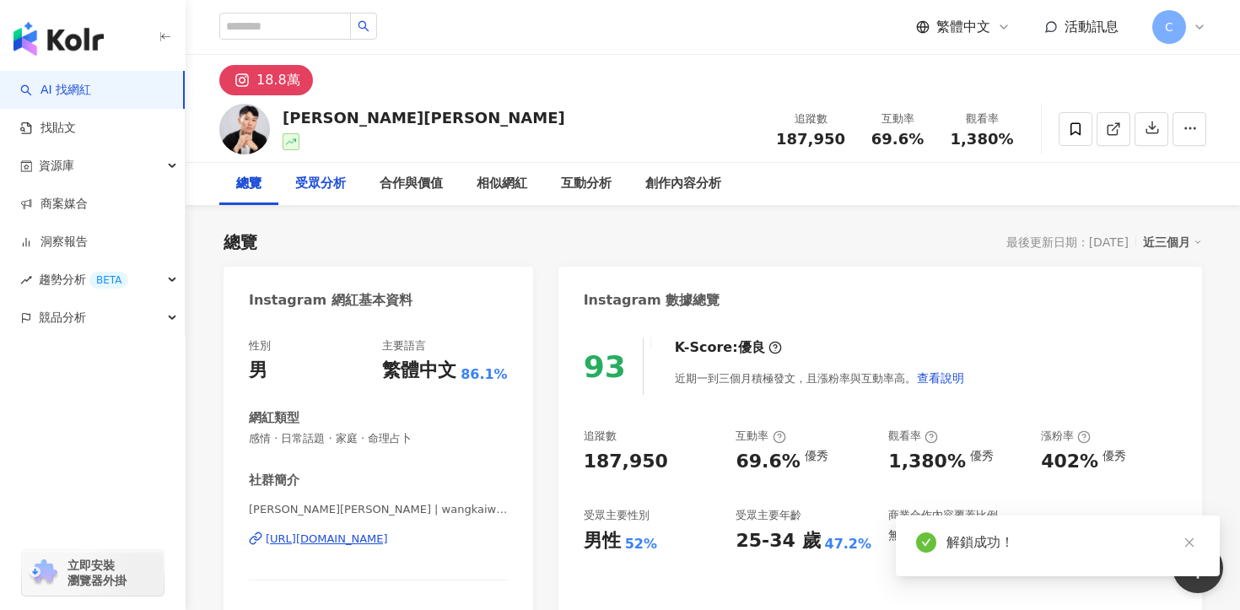
click at [347, 186] on div "受眾分析" at bounding box center [320, 184] width 84 height 42
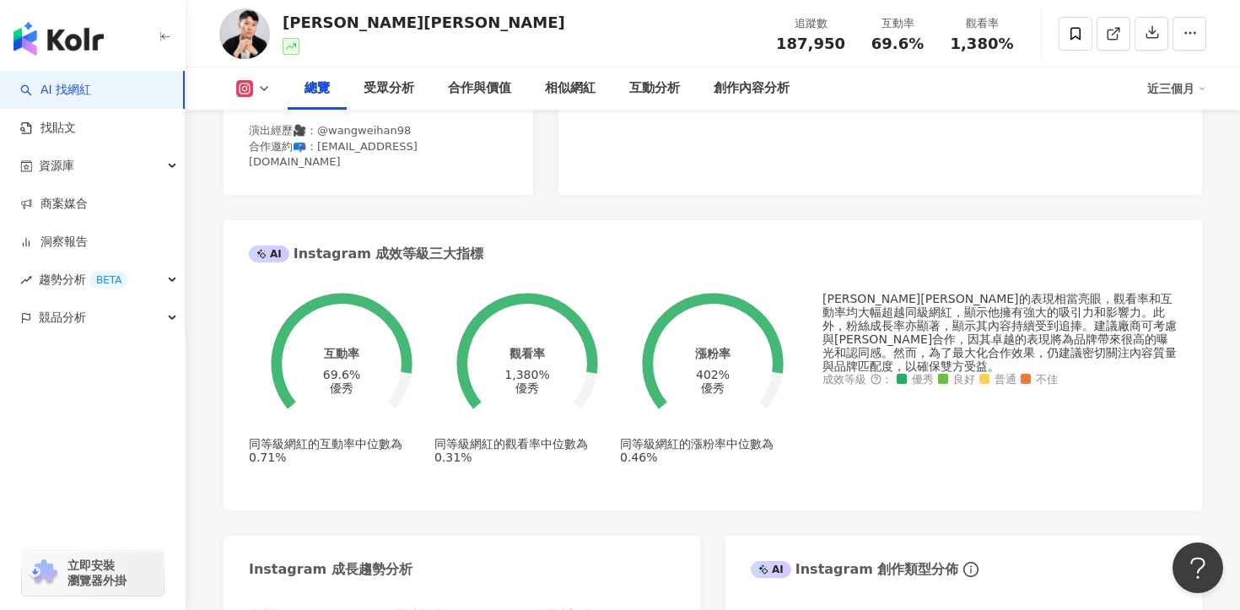
scroll to position [403, 0]
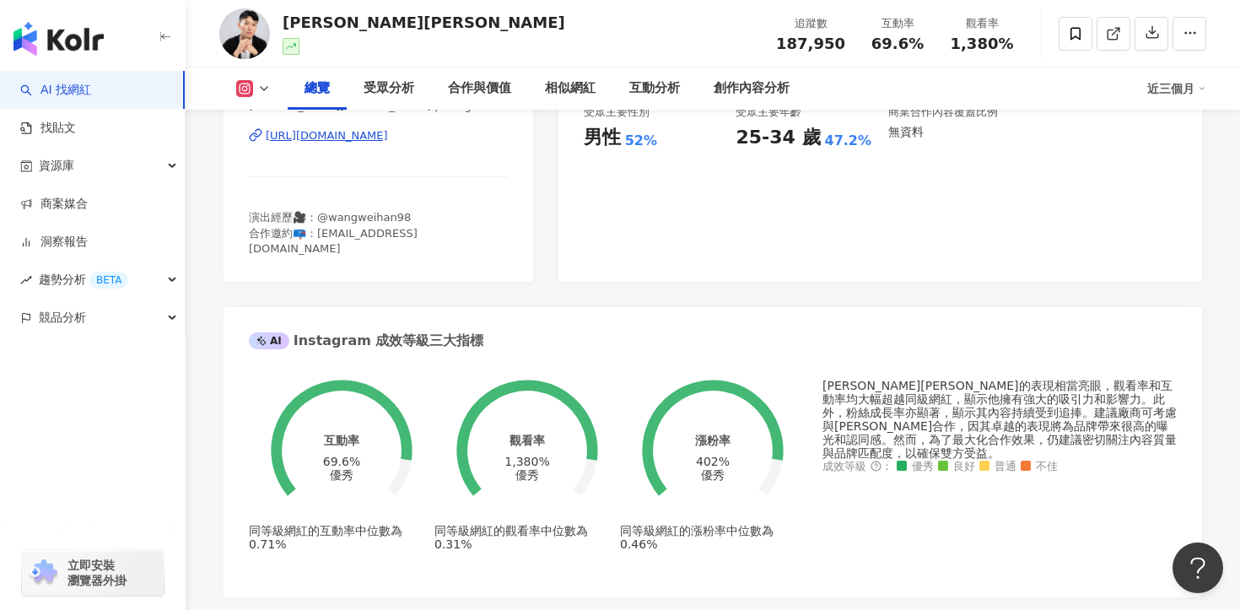
click at [455, 126] on div "王惟漢Kevin | wangkaiwen820 https://www.instagram.com/wangkaiwen820/" at bounding box center [378, 148] width 259 height 99
click at [388, 140] on div "https://www.instagram.com/wangkaiwen820/" at bounding box center [327, 135] width 122 height 15
click at [758, 87] on div "創作內容分析" at bounding box center [751, 88] width 76 height 20
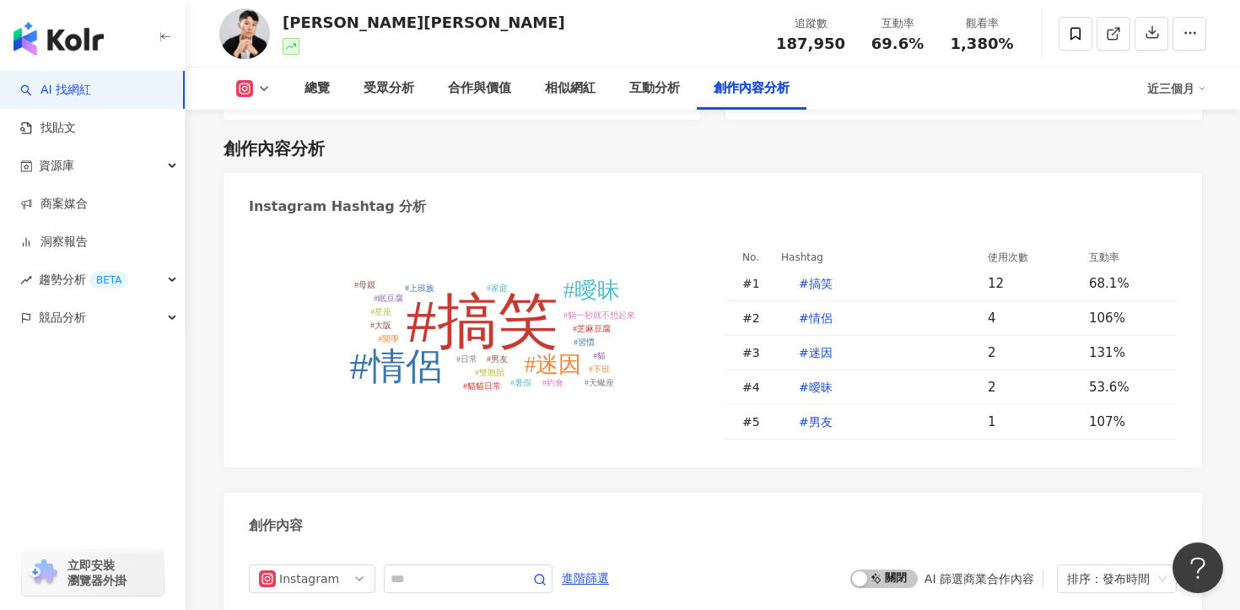
scroll to position [4960, 0]
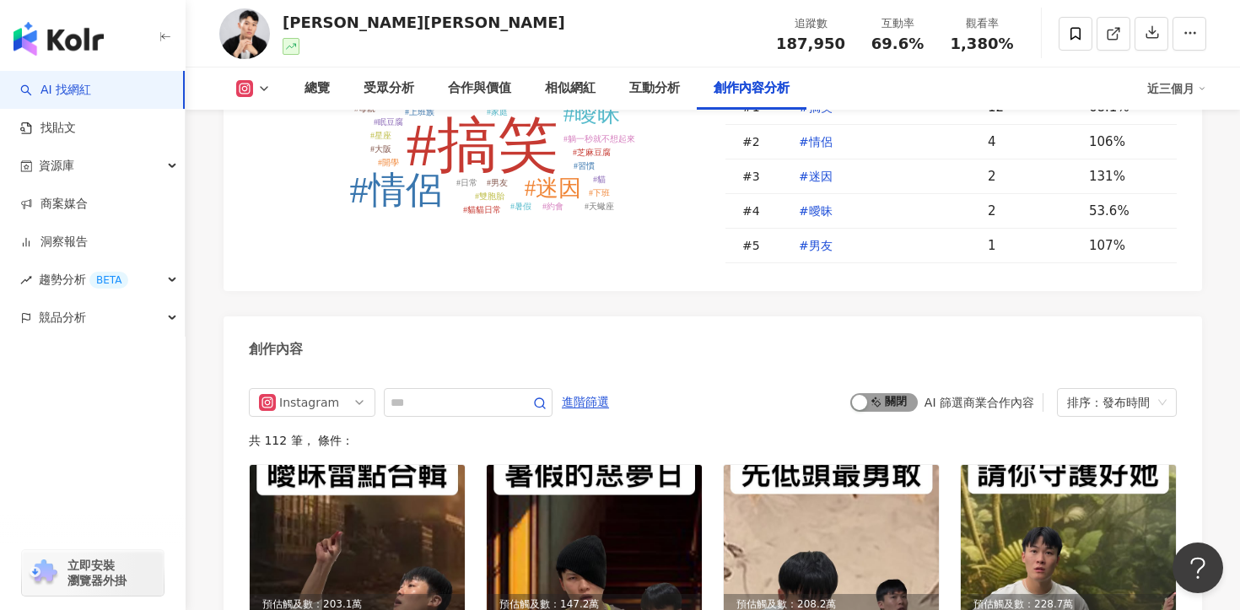
click at [894, 396] on span "啟動 關閉" at bounding box center [883, 402] width 67 height 19
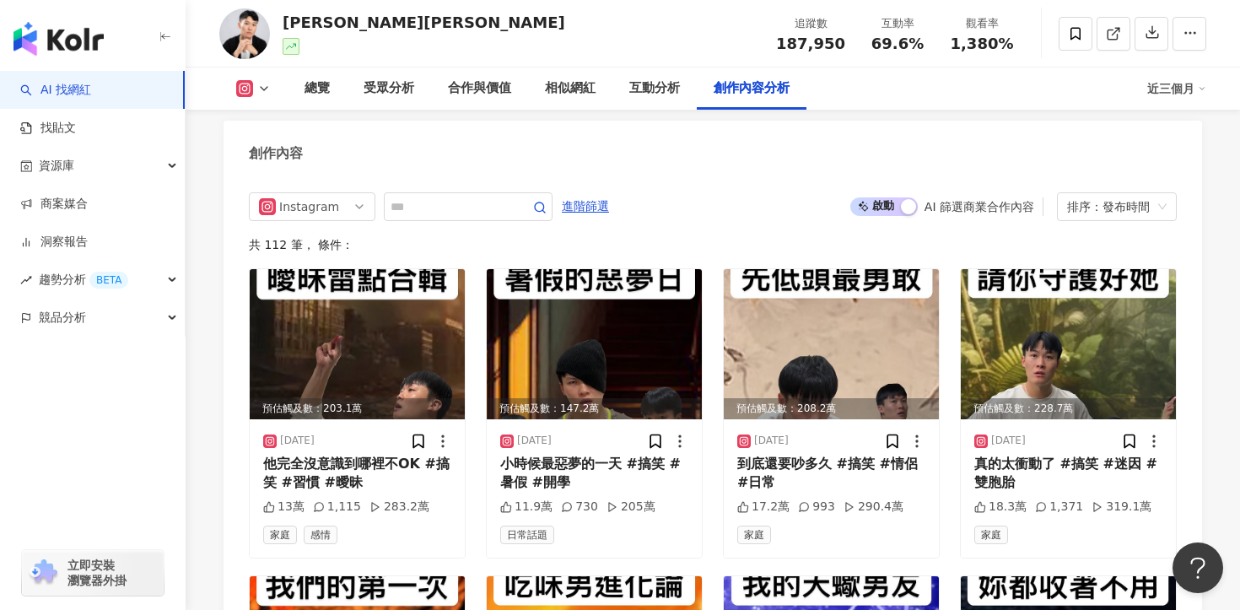
scroll to position [5133, 0]
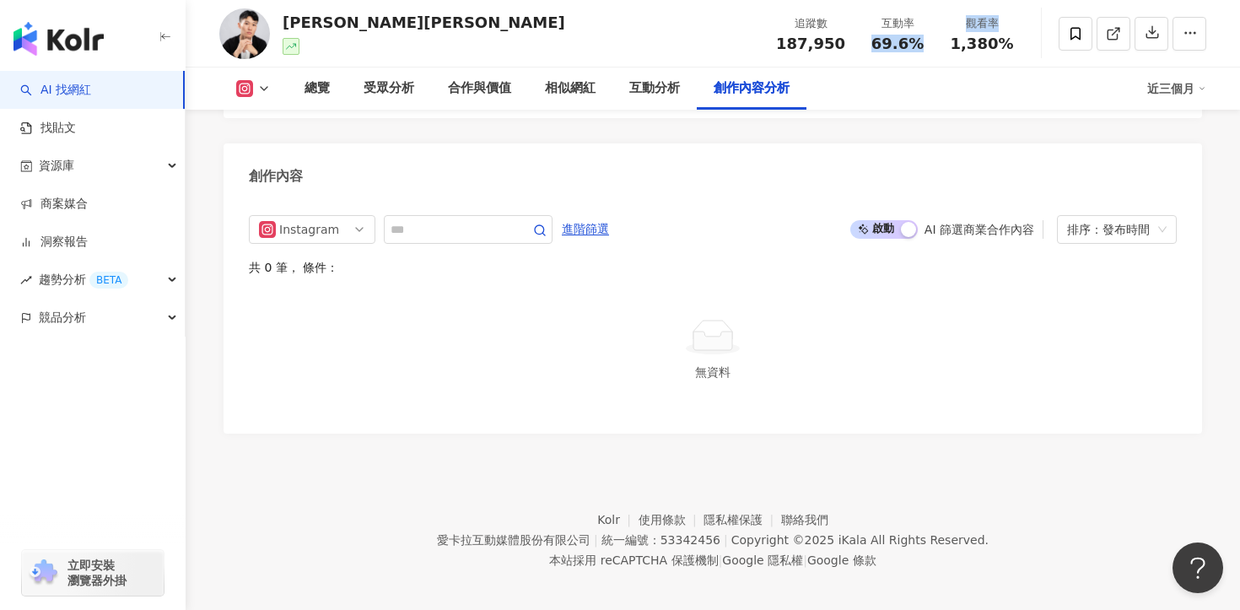
drag, startPoint x: 870, startPoint y: 43, endPoint x: 945, endPoint y: 43, distance: 74.2
click at [945, 43] on div "追蹤數 187,950 互動率 69.6% 觀看率 1,380%" at bounding box center [895, 33] width 258 height 50
click at [912, 42] on span "69.6%" at bounding box center [897, 43] width 52 height 17
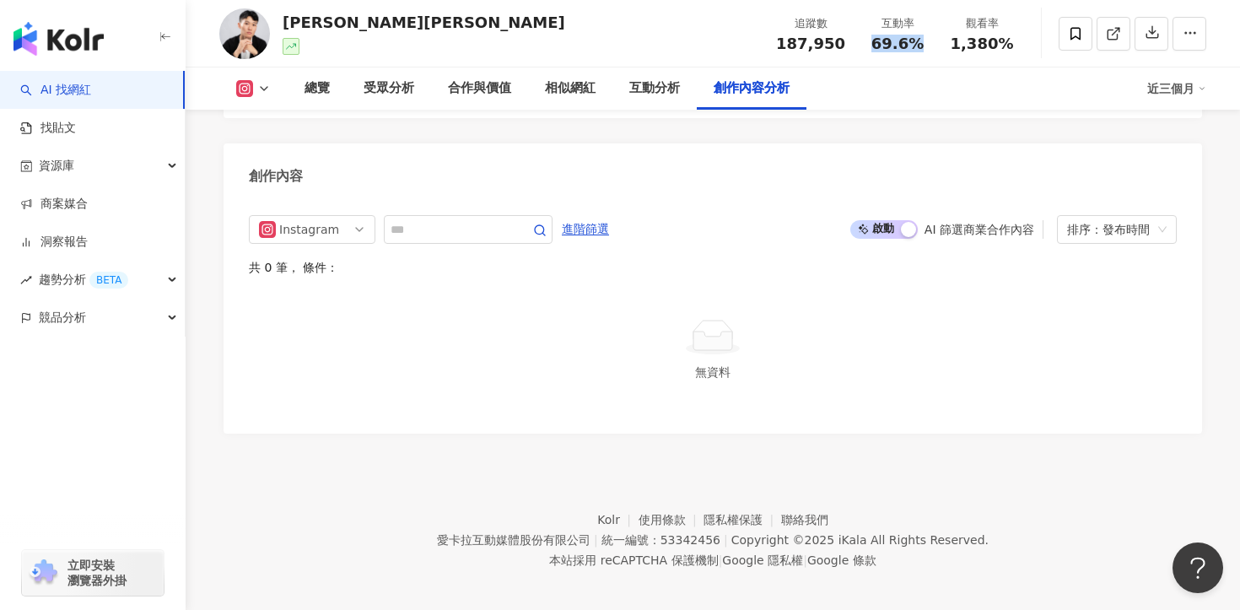
drag, startPoint x: 932, startPoint y: 42, endPoint x: 870, endPoint y: 43, distance: 62.4
click at [870, 43] on div "互動率 69.6%" at bounding box center [897, 33] width 84 height 36
copy span "69.6%"
click at [316, 24] on div "王惟漢Kevin" at bounding box center [424, 22] width 283 height 21
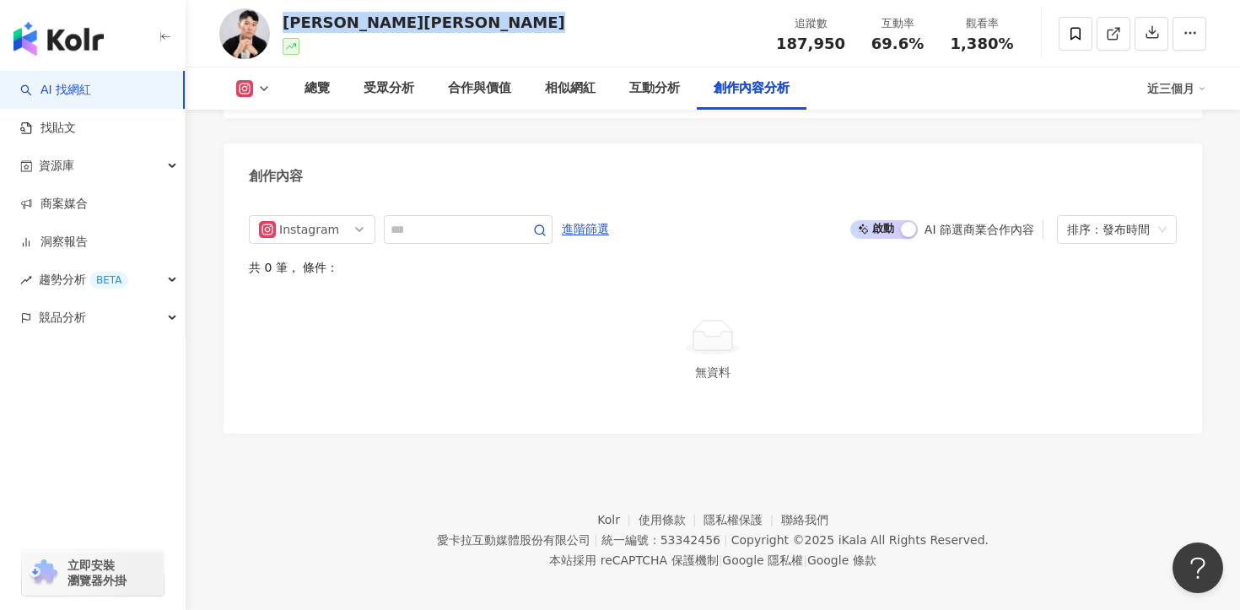
click at [316, 24] on div "王惟漢Kevin" at bounding box center [424, 22] width 283 height 21
copy div "王惟漢Kevin"
click at [237, 21] on img at bounding box center [244, 33] width 51 height 51
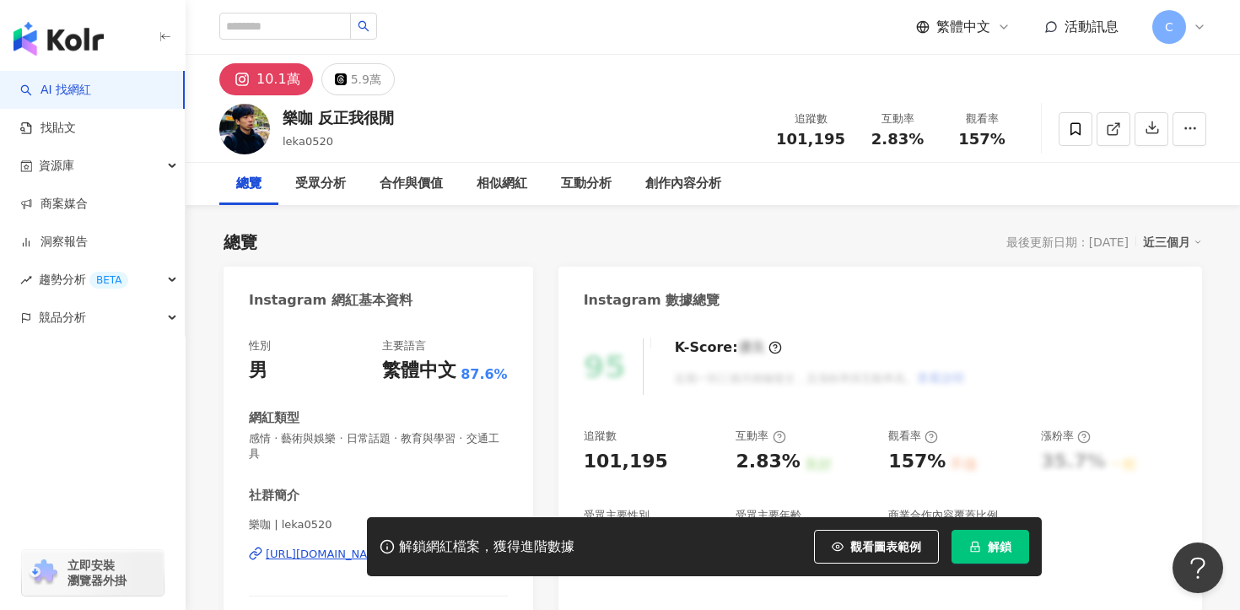
click at [1013, 555] on button "解鎖" at bounding box center [990, 547] width 78 height 34
drag, startPoint x: 848, startPoint y: 138, endPoint x: 778, endPoint y: 138, distance: 70.8
click at [778, 138] on div "追蹤數 101,195" at bounding box center [810, 128] width 89 height 36
copy span "101,195"
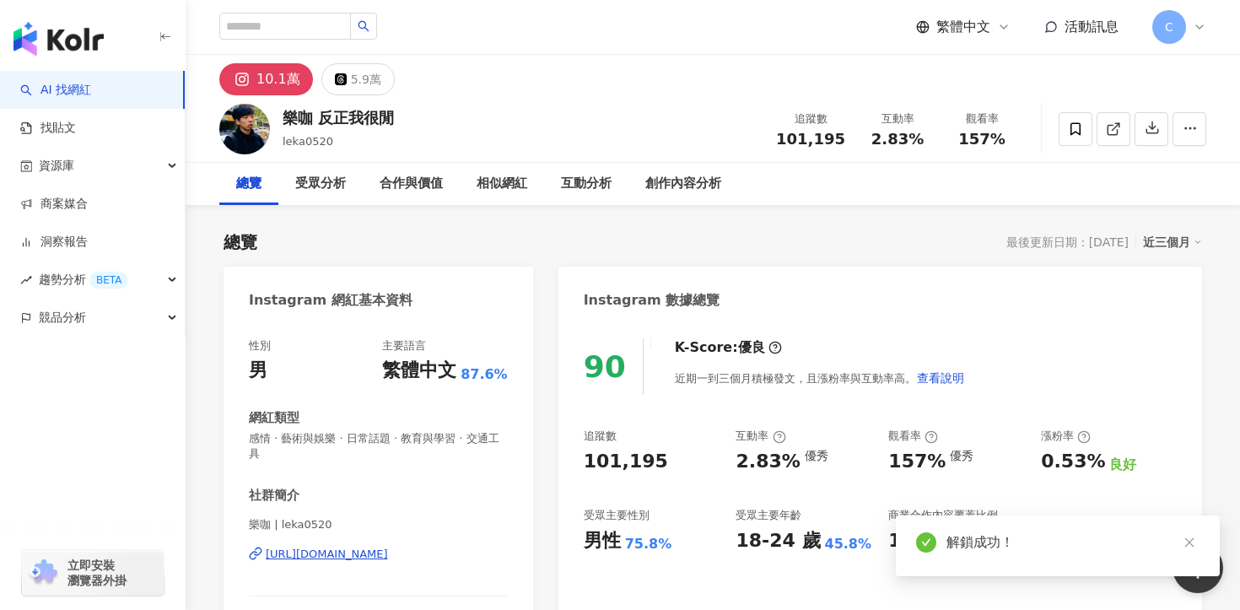
scroll to position [57, 0]
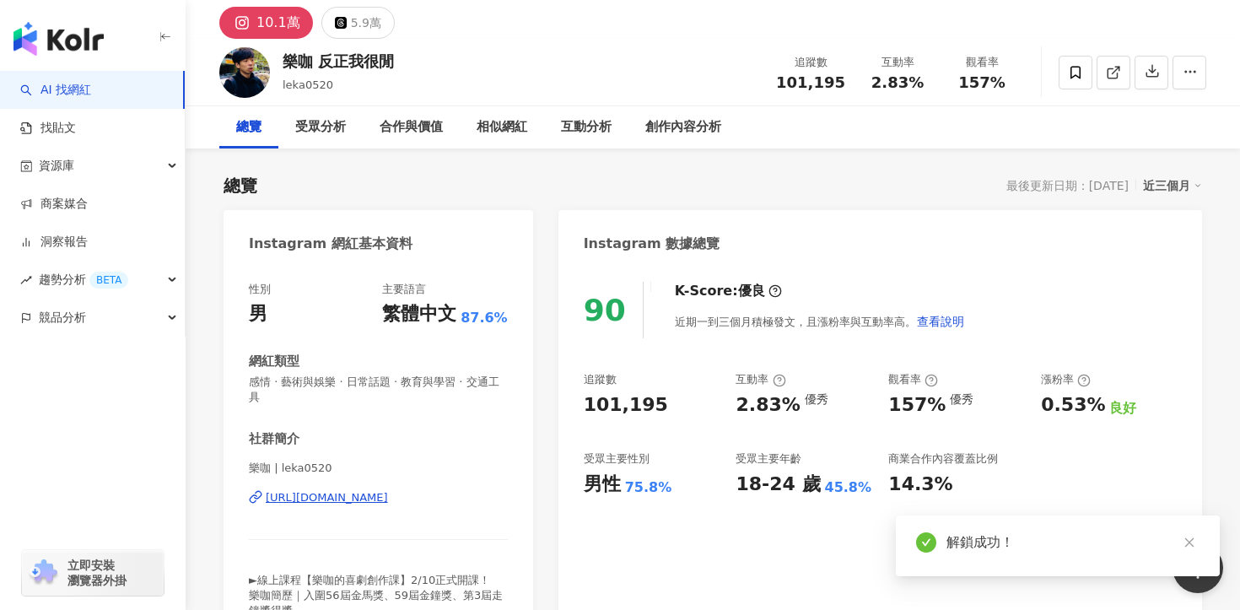
click at [388, 490] on div "https://www.instagram.com/leka0520/" at bounding box center [327, 497] width 122 height 15
click at [328, 130] on div "受眾分析" at bounding box center [320, 127] width 51 height 20
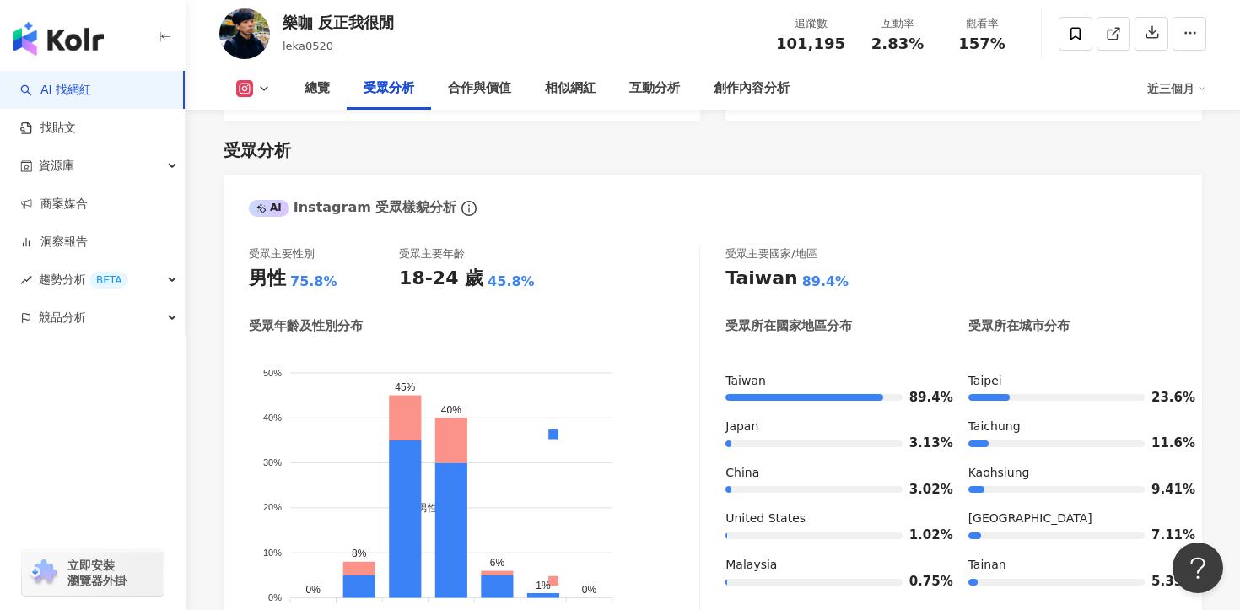
scroll to position [1511, 0]
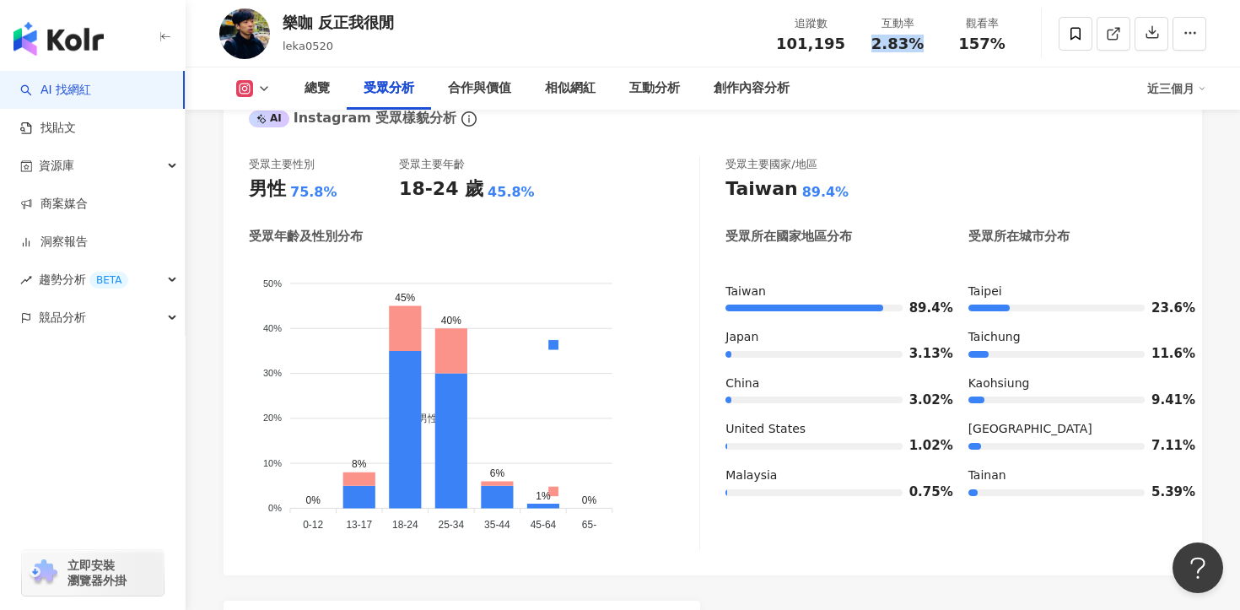
drag, startPoint x: 873, startPoint y: 41, endPoint x: 930, endPoint y: 41, distance: 57.3
click at [930, 41] on div "互動率 2.83%" at bounding box center [897, 33] width 84 height 36
copy span "2.83%"
drag, startPoint x: 284, startPoint y: 24, endPoint x: 310, endPoint y: 23, distance: 26.2
click at [312, 24] on div "樂咖 反正我很閒" at bounding box center [338, 22] width 111 height 21
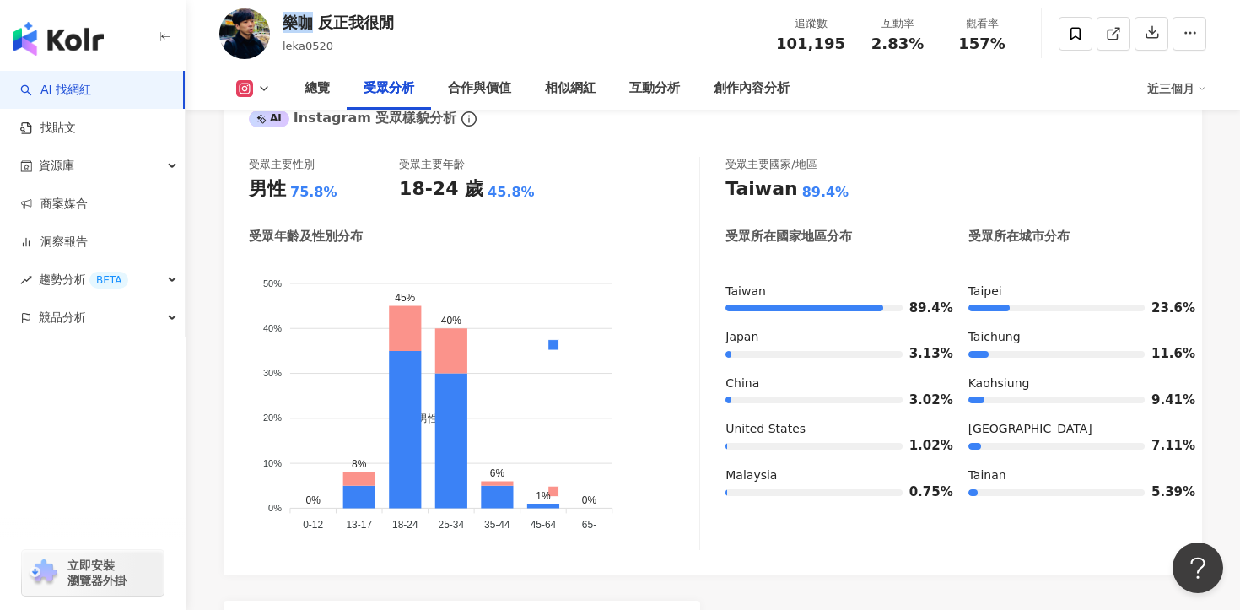
copy div "樂咖"
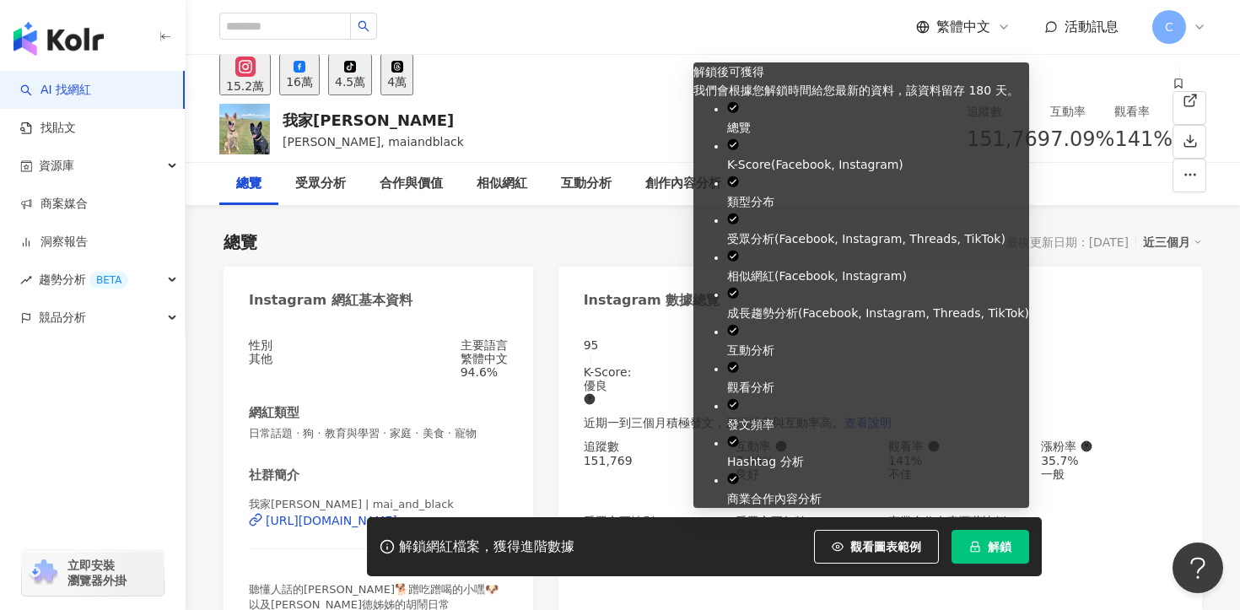
click at [992, 549] on span "解鎖" at bounding box center [1000, 546] width 24 height 13
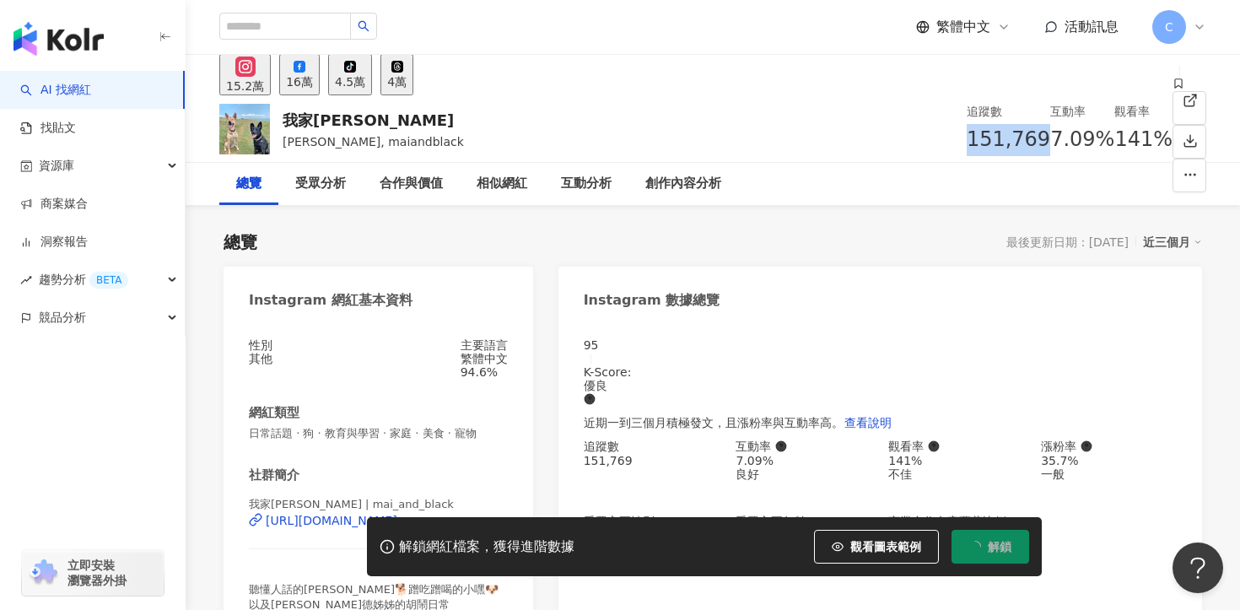
drag, startPoint x: 781, startPoint y: 141, endPoint x: 843, endPoint y: 141, distance: 61.6
click at [966, 141] on div "151,769" at bounding box center [1007, 140] width 83 height 32
copy span "151,769"
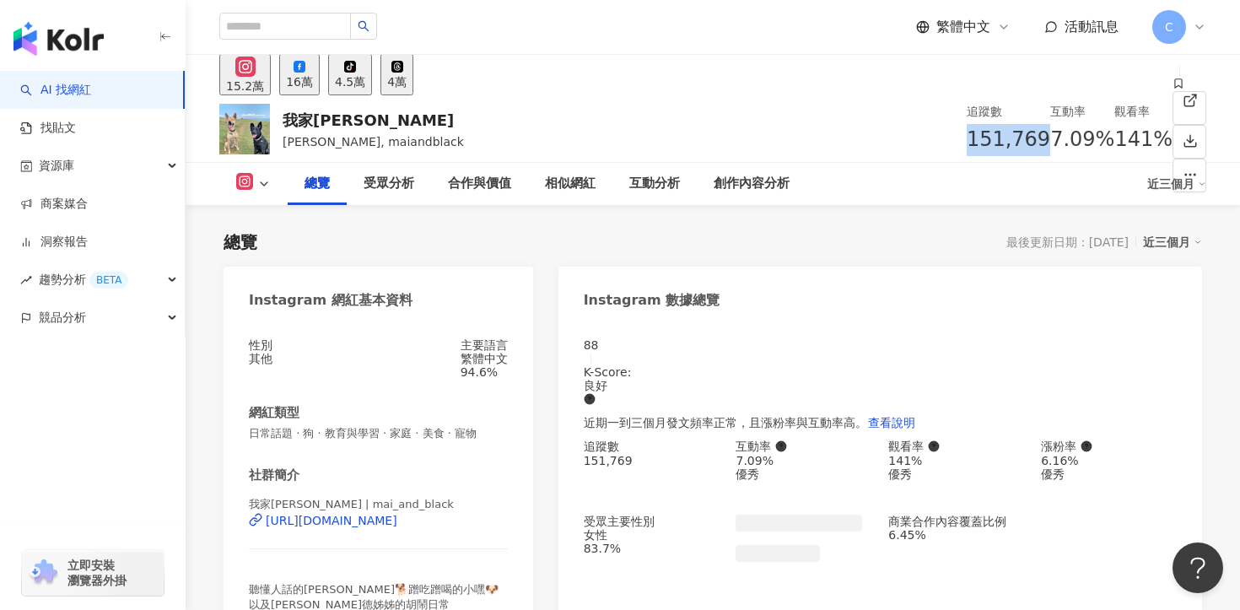
scroll to position [223, 0]
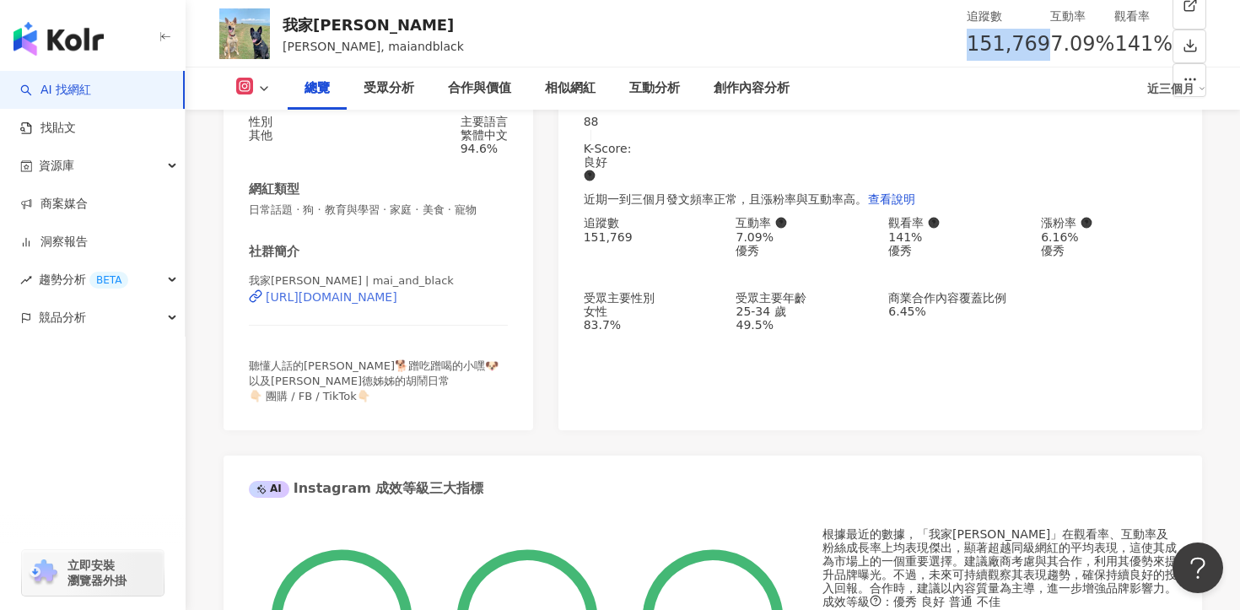
click at [397, 304] on div "https://www.instagram.com/mai_and_black/" at bounding box center [332, 296] width 132 height 13
click at [678, 87] on div "互動分析" at bounding box center [654, 88] width 51 height 20
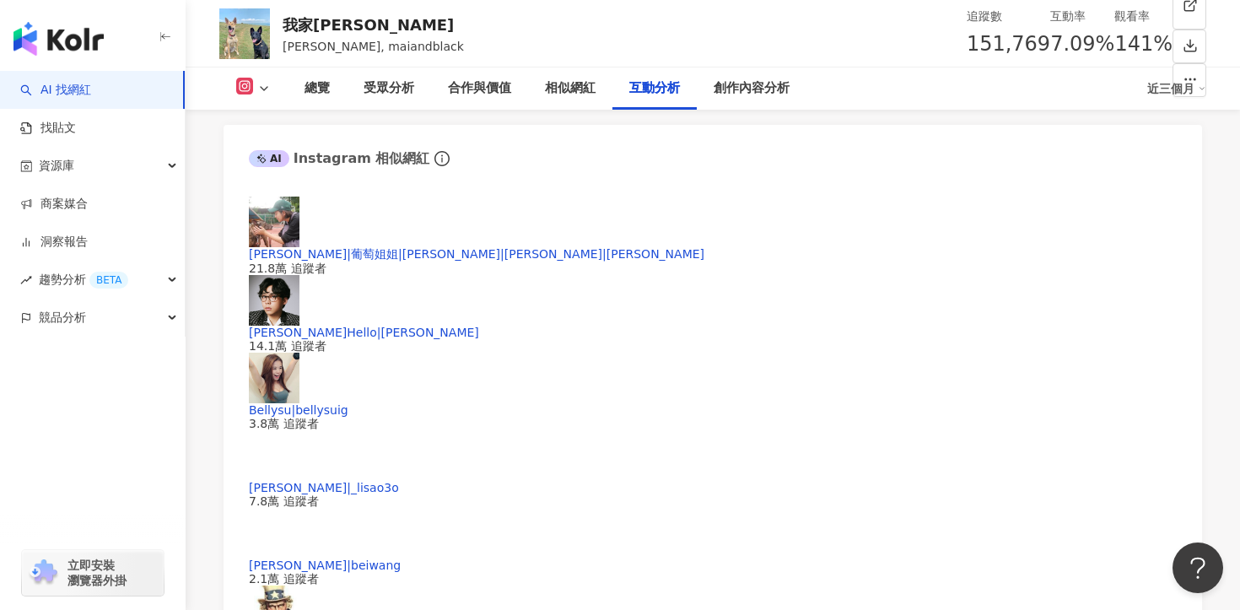
scroll to position [3537, 0]
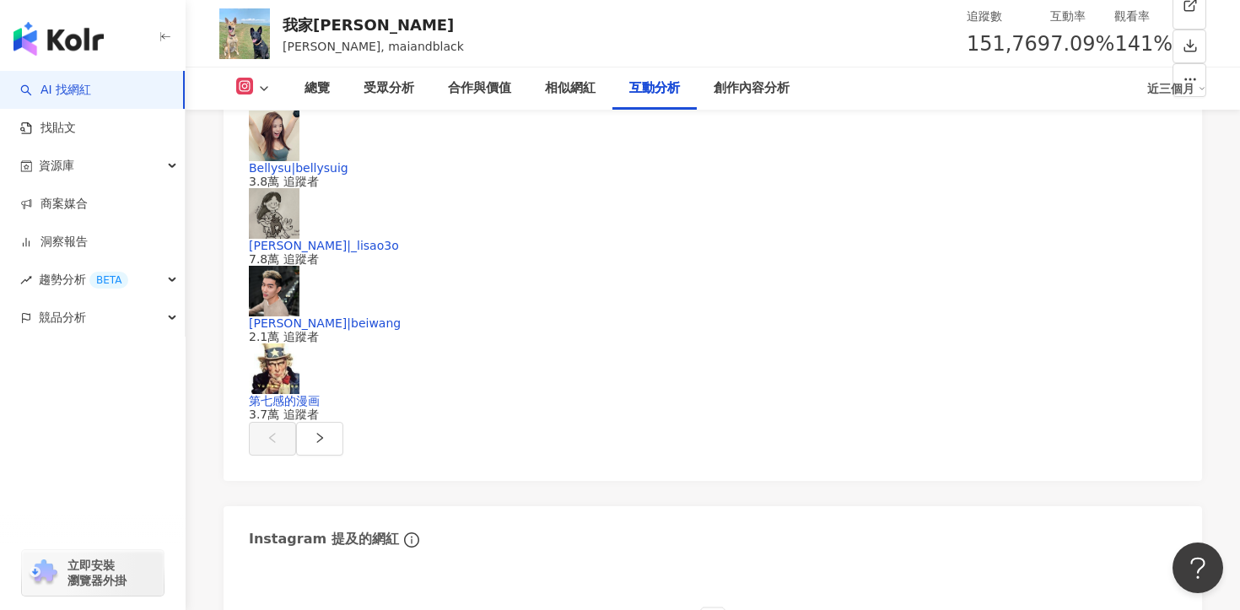
drag, startPoint x: 542, startPoint y: 481, endPoint x: 466, endPoint y: 482, distance: 76.8
copy div "213,452"
click at [320, 23] on div "我家阿邁" at bounding box center [373, 24] width 181 height 21
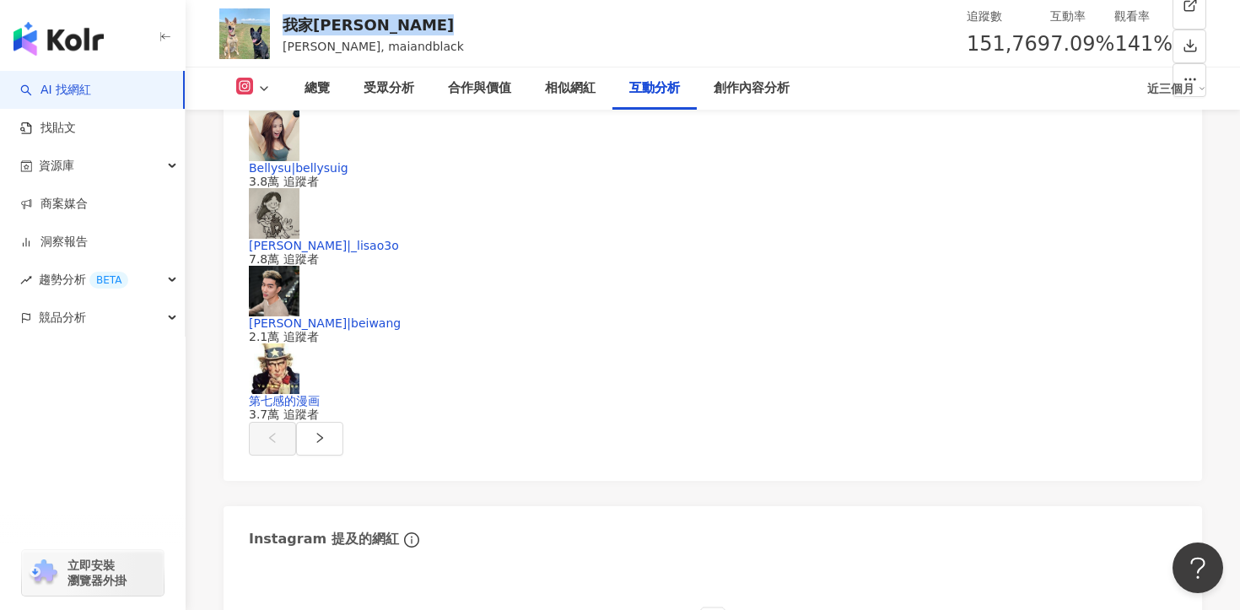
click at [320, 23] on div "我家阿邁" at bounding box center [373, 24] width 181 height 21
copy div "我家阿邁"
copy div "我家[PERSON_NAME]"
click at [1050, 38] on span "7.09%" at bounding box center [1082, 45] width 64 height 32
click at [1050, 48] on span "7.09%" at bounding box center [1082, 45] width 64 height 32
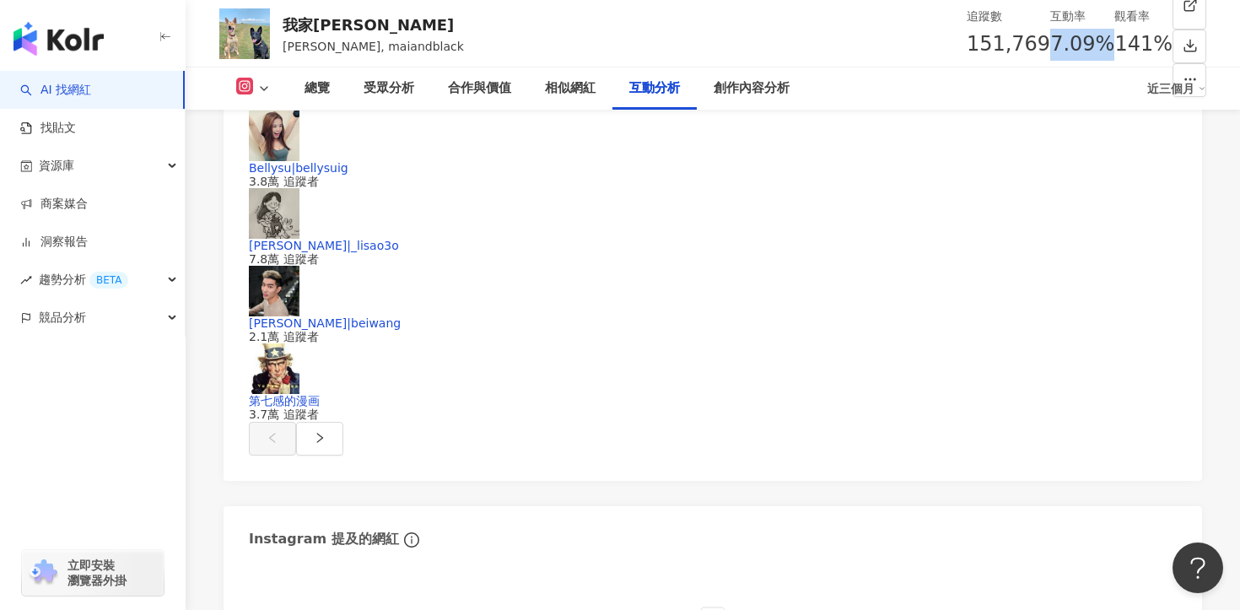
copy span "7.09%"
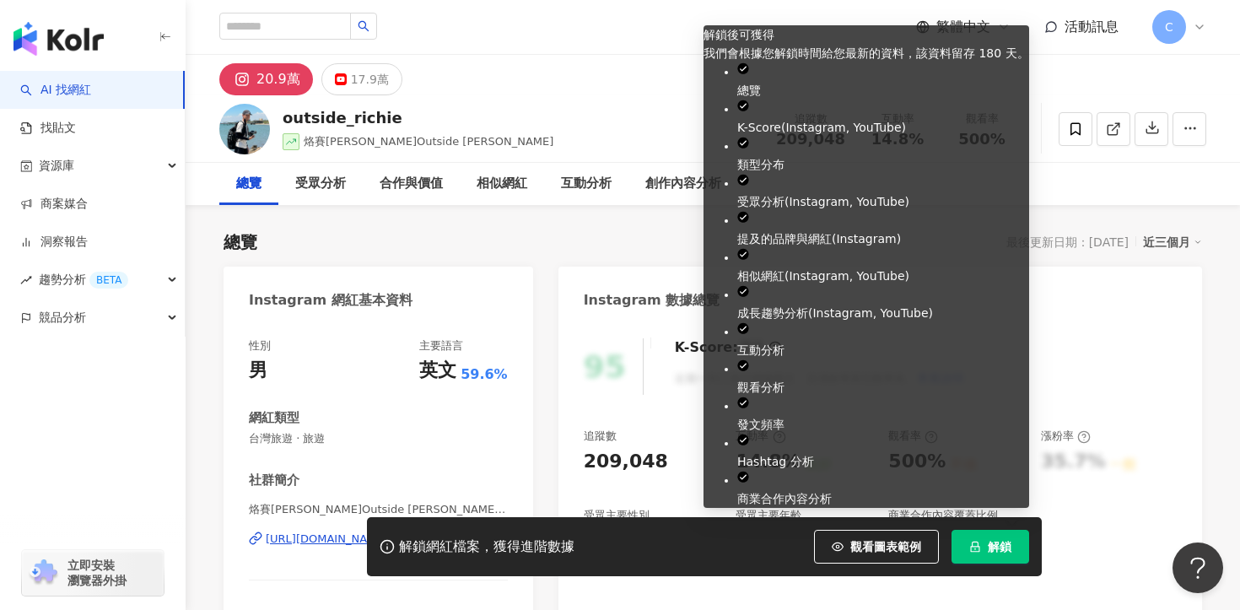
click at [983, 547] on button "解鎖" at bounding box center [990, 547] width 78 height 34
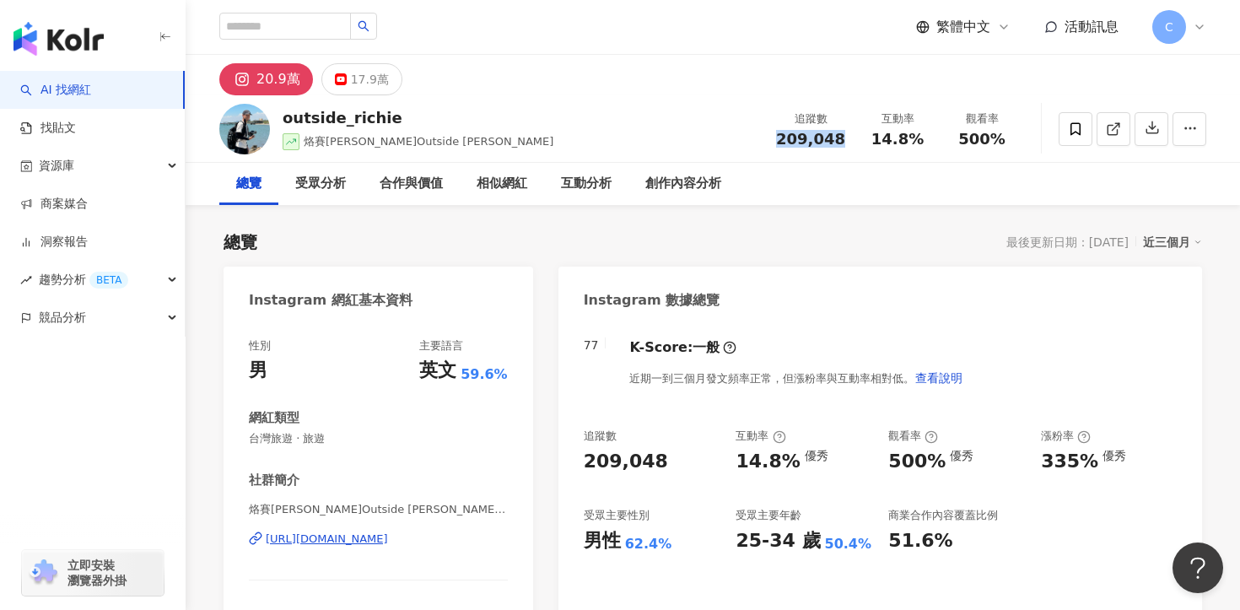
drag, startPoint x: 782, startPoint y: 143, endPoint x: 845, endPoint y: 143, distance: 63.3
click at [845, 143] on div "追蹤數 209,048" at bounding box center [810, 128] width 89 height 36
copy span "209,048"
drag, startPoint x: 875, startPoint y: 147, endPoint x: 933, endPoint y: 146, distance: 57.4
click at [934, 146] on div "追蹤數 209,048 互動率 14.8% 觀看率 500%" at bounding box center [895, 129] width 258 height 50
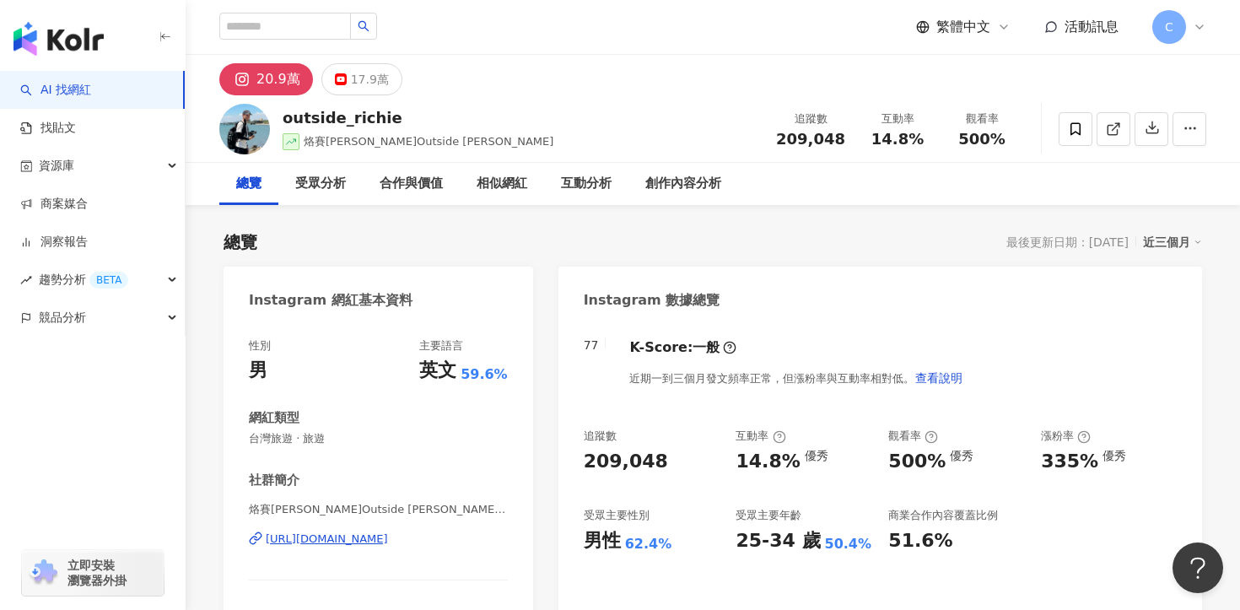
click at [881, 142] on span "14.8%" at bounding box center [897, 139] width 52 height 17
drag, startPoint x: 879, startPoint y: 141, endPoint x: 919, endPoint y: 140, distance: 40.5
click at [920, 140] on div "14.8%" at bounding box center [897, 139] width 64 height 17
copy span "14.8%"
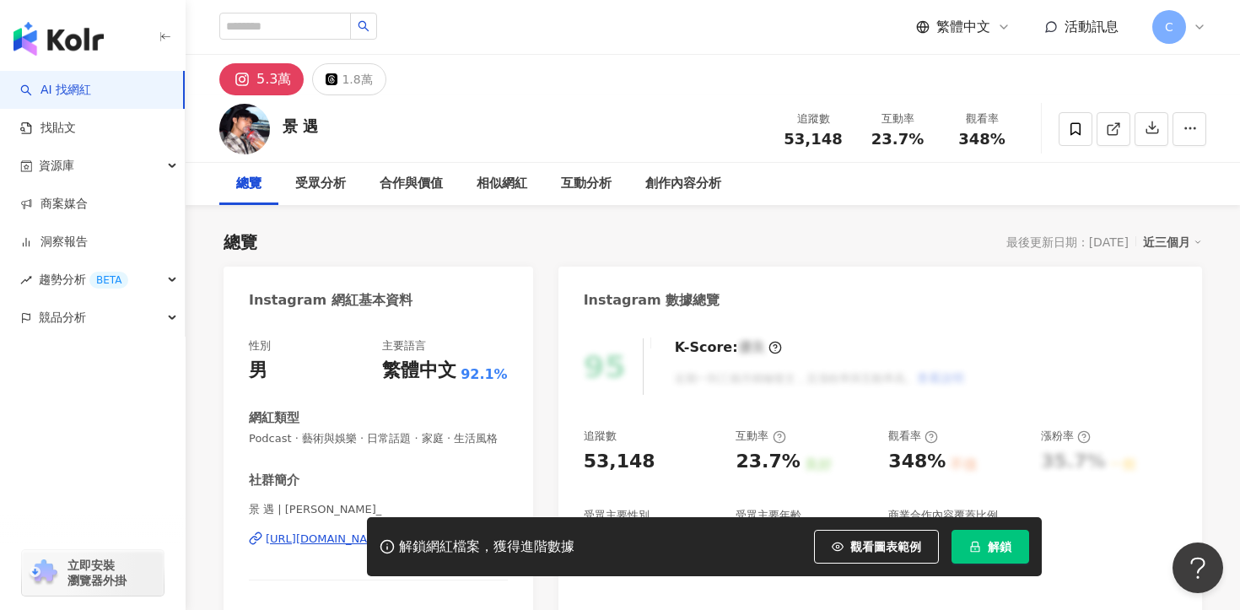
click at [984, 540] on button "解鎖" at bounding box center [990, 547] width 78 height 34
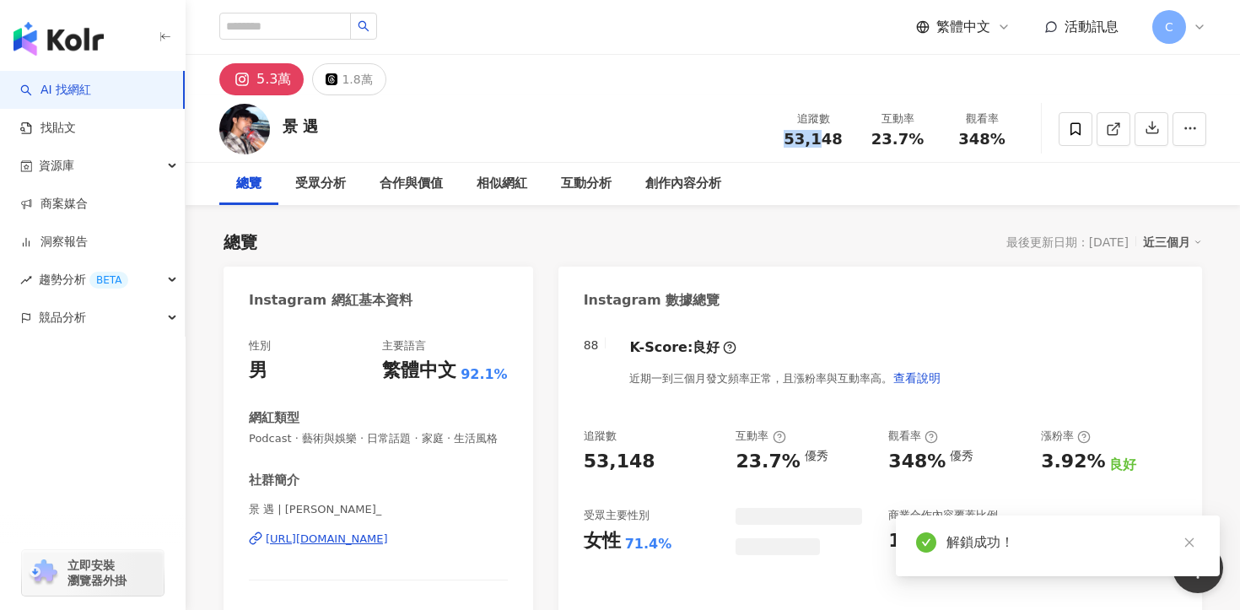
drag, startPoint x: 789, startPoint y: 141, endPoint x: 842, endPoint y: 140, distance: 52.3
click at [843, 141] on div "53,148" at bounding box center [813, 139] width 64 height 17
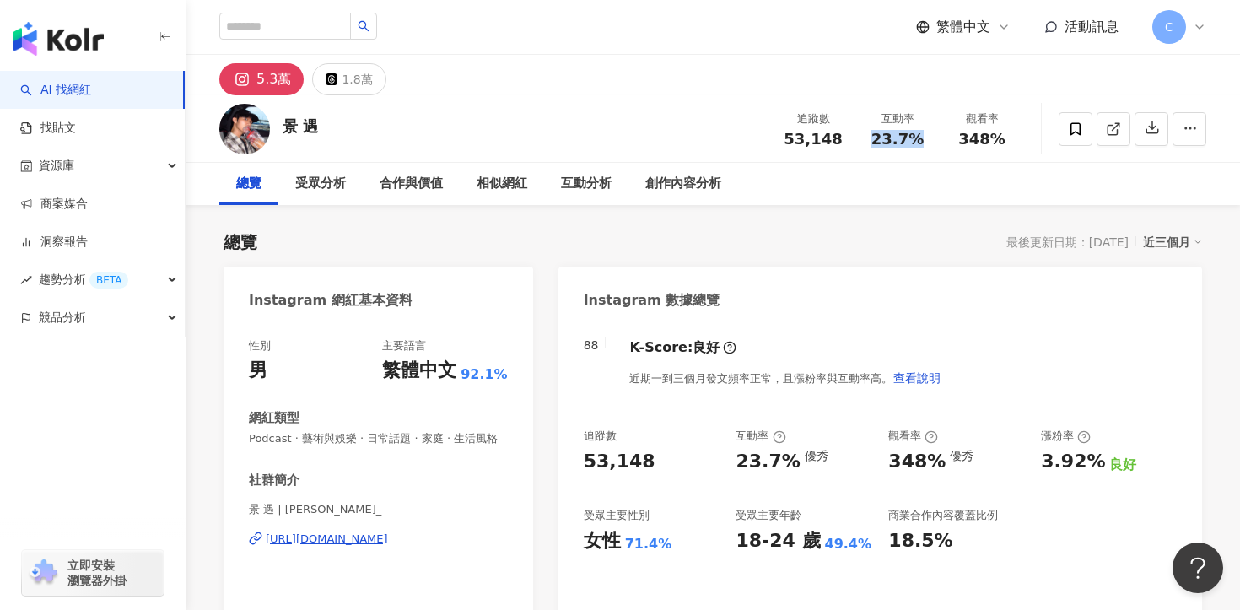
drag, startPoint x: 873, startPoint y: 132, endPoint x: 929, endPoint y: 132, distance: 55.7
click at [929, 132] on div "互動率 23.7%" at bounding box center [897, 128] width 84 height 36
copy span "23.7%"
drag, startPoint x: 290, startPoint y: 122, endPoint x: 329, endPoint y: 122, distance: 38.8
click at [330, 122] on div "景 遇 追蹤數 53,148 互動率 23.7% 觀看率 348%" at bounding box center [713, 128] width 1054 height 67
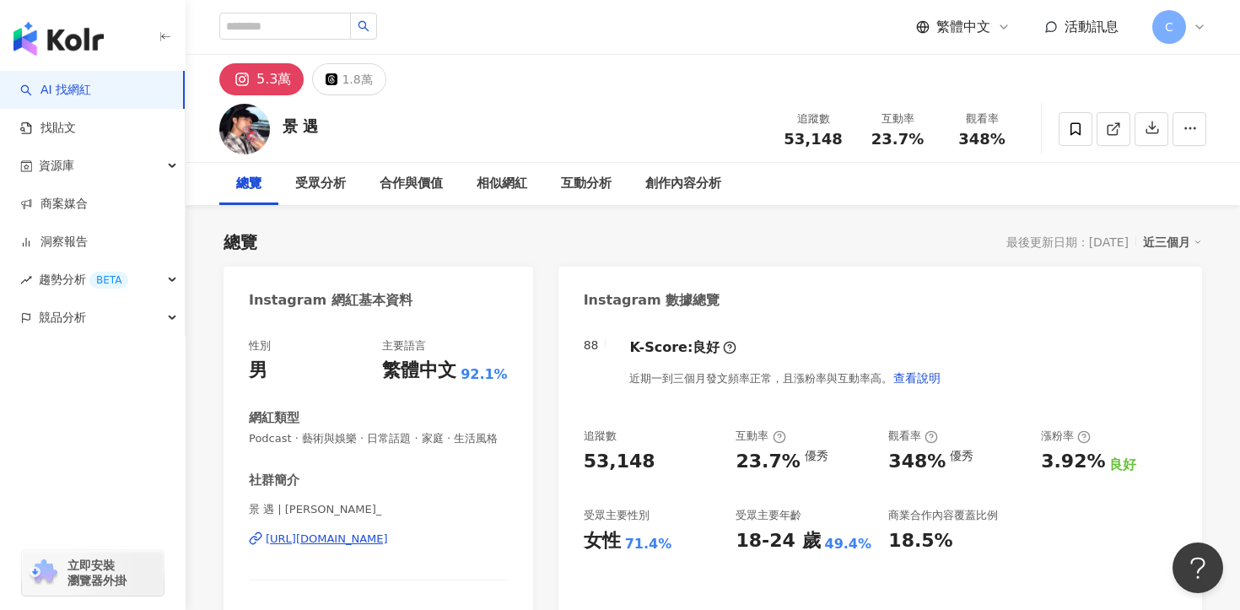
click at [299, 139] on div "景 遇" at bounding box center [300, 128] width 35 height 25
click at [299, 127] on div "景 遇" at bounding box center [300, 126] width 35 height 21
copy div "景 遇"
